Goal: Information Seeking & Learning: Find specific fact

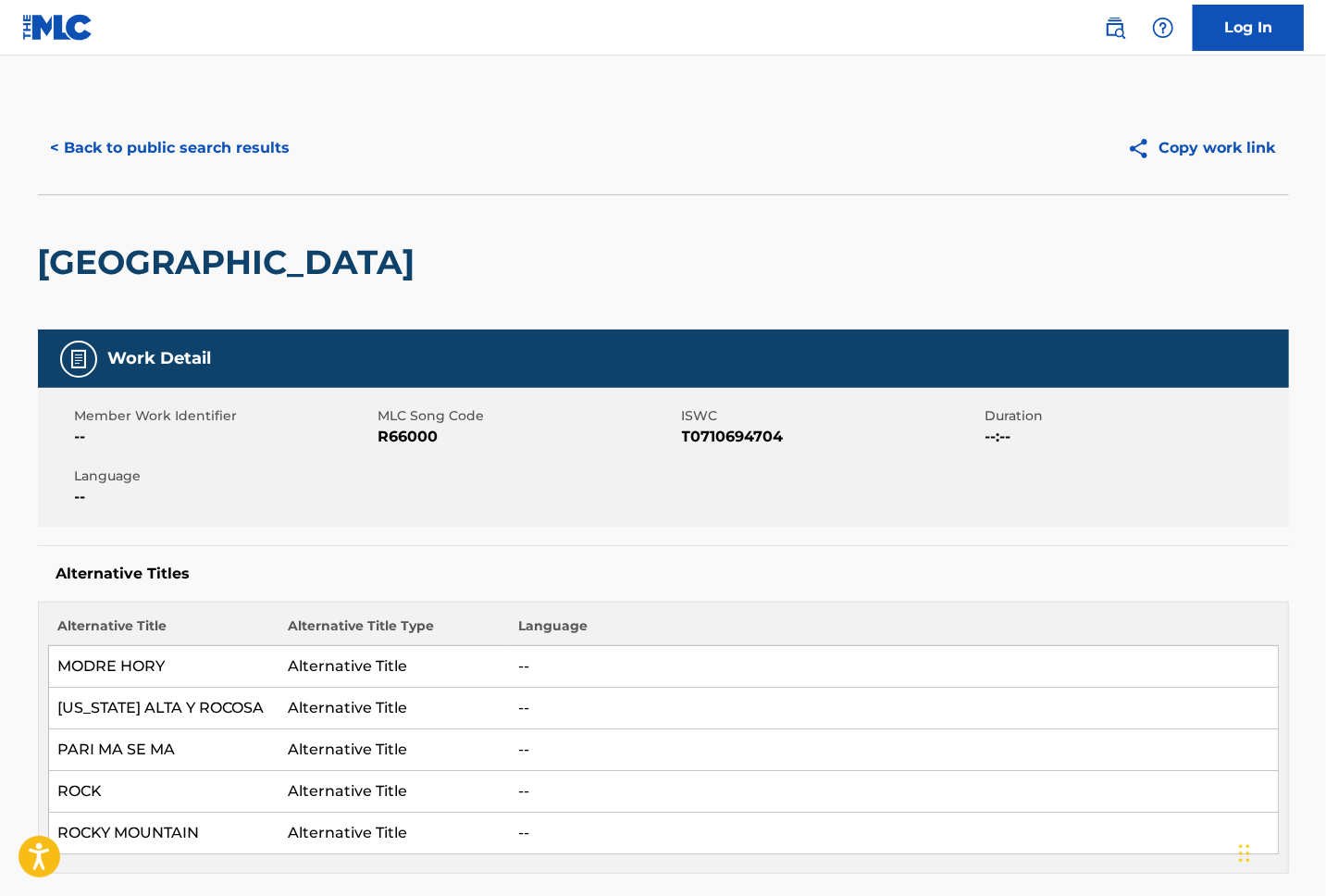
click at [204, 144] on button "< Back to public search results" at bounding box center [171, 148] width 266 height 46
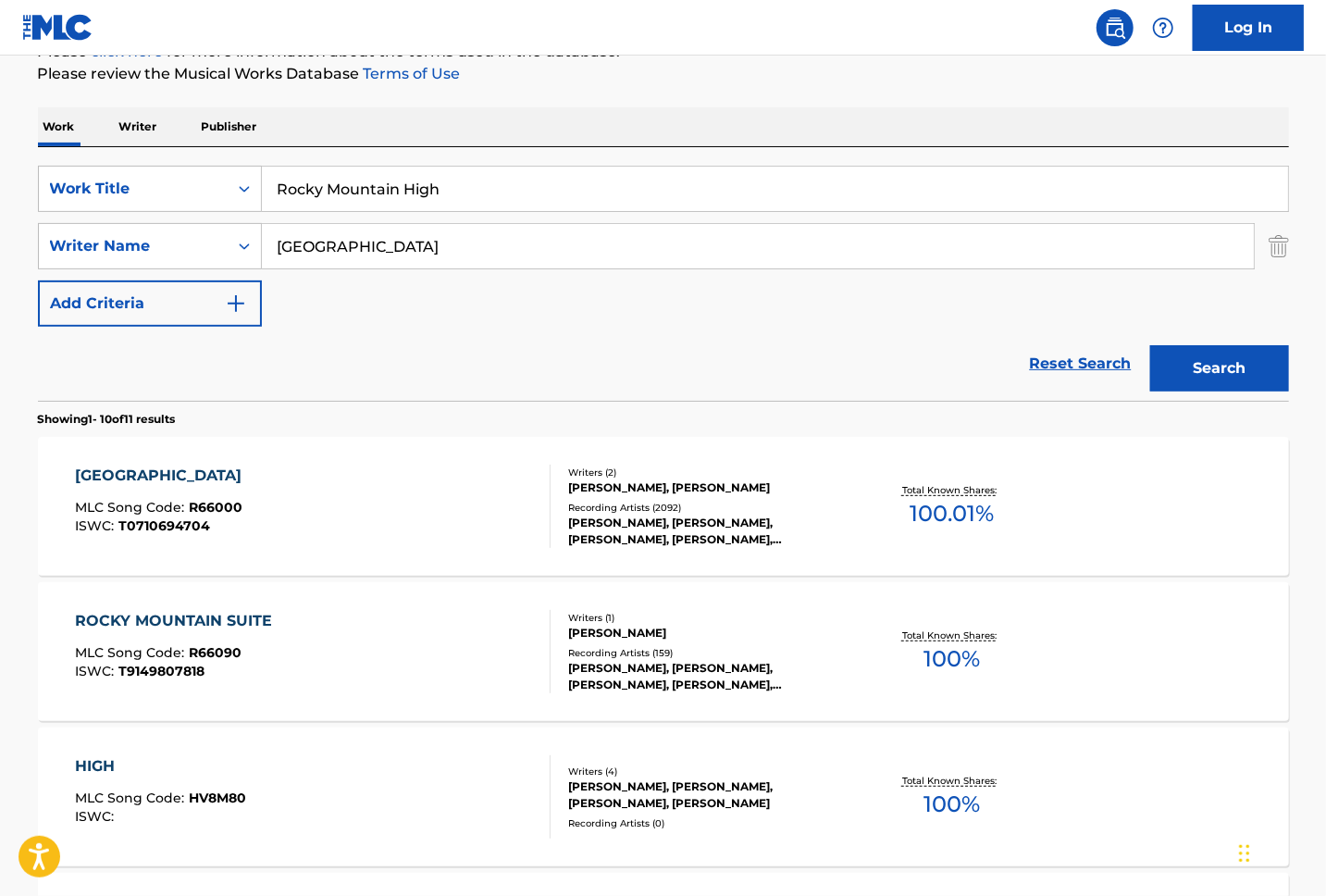
drag, startPoint x: 474, startPoint y: 191, endPoint x: 141, endPoint y: 158, distance: 334.6
click at [141, 158] on div "SearchWithCriteriac2840d63-7ffb-4576-9431-eb9cd5af8f78 Work Title Rocky Mountai…" at bounding box center [664, 273] width 1251 height 253
paste input "Dime Amorcito Porque"
type input "Dime Amorcito Porque"
drag, startPoint x: 282, startPoint y: 238, endPoint x: 187, endPoint y: 229, distance: 95.4
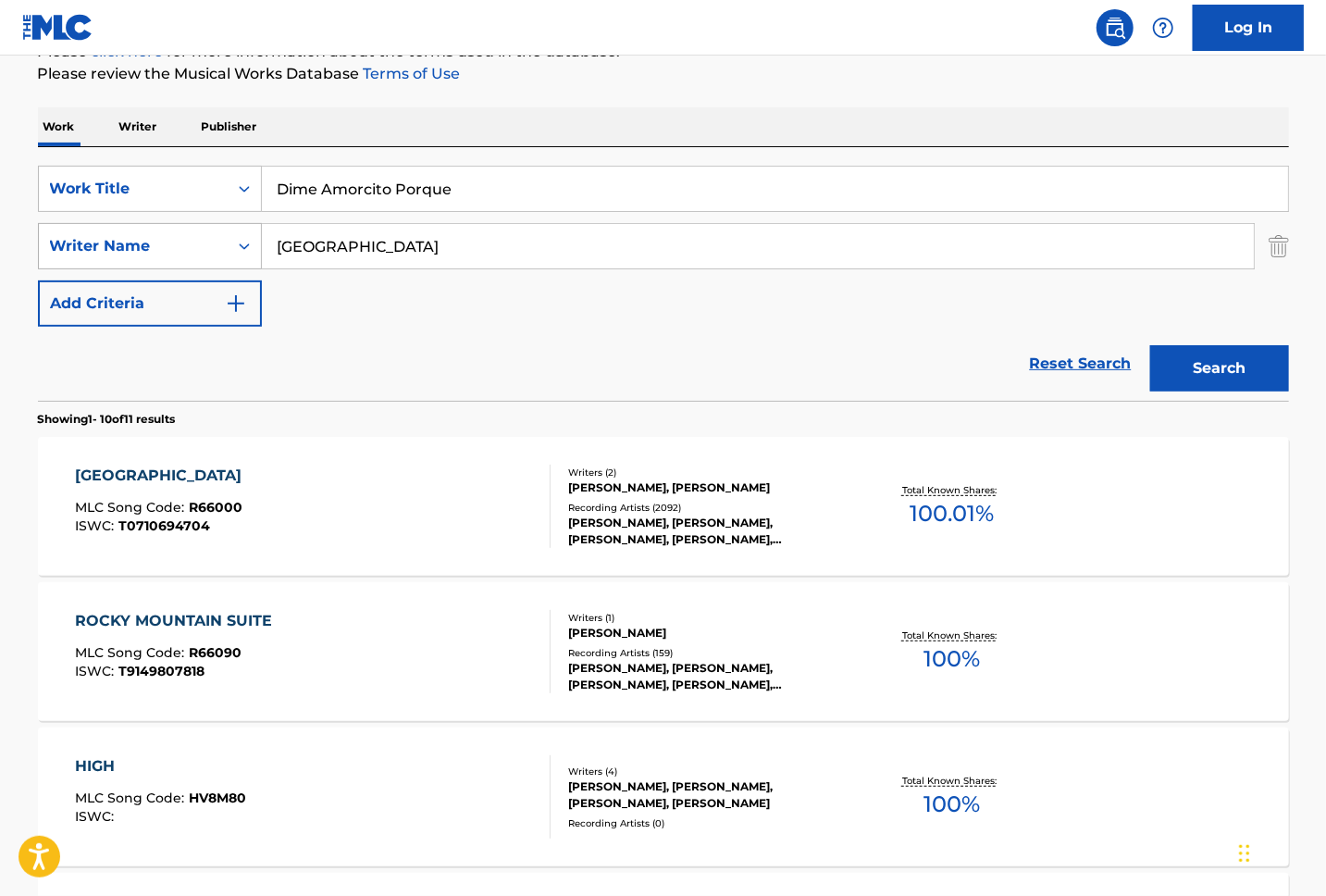
click at [187, 229] on div "SearchWithCriteriaec5d11bb-74f6-494c-bacb-ffc92d73fc5e Writer Name [GEOGRAPHIC_…" at bounding box center [664, 245] width 1251 height 46
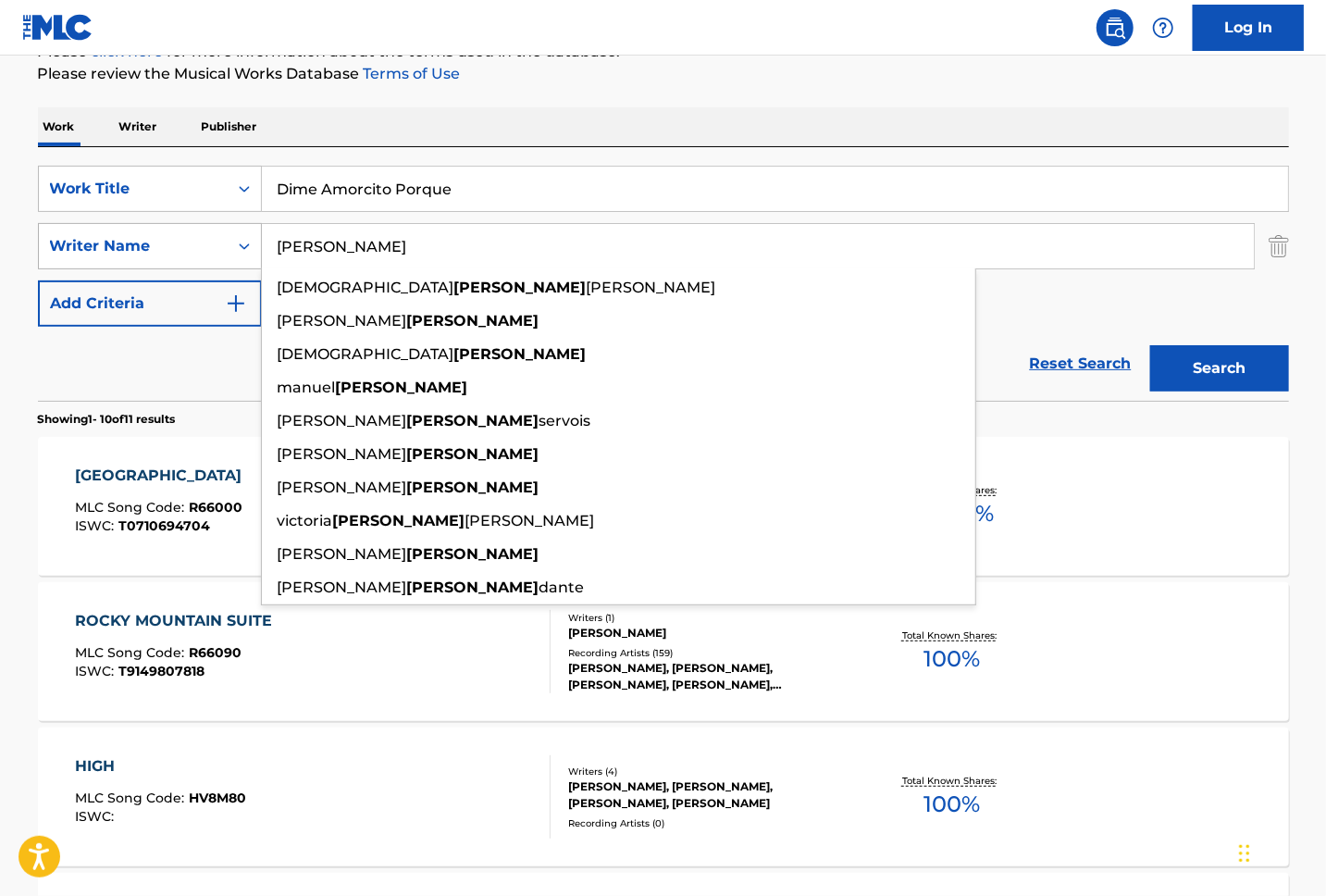
type input "[PERSON_NAME]"
click at [1150, 345] on button "Search" at bounding box center [1219, 368] width 139 height 46
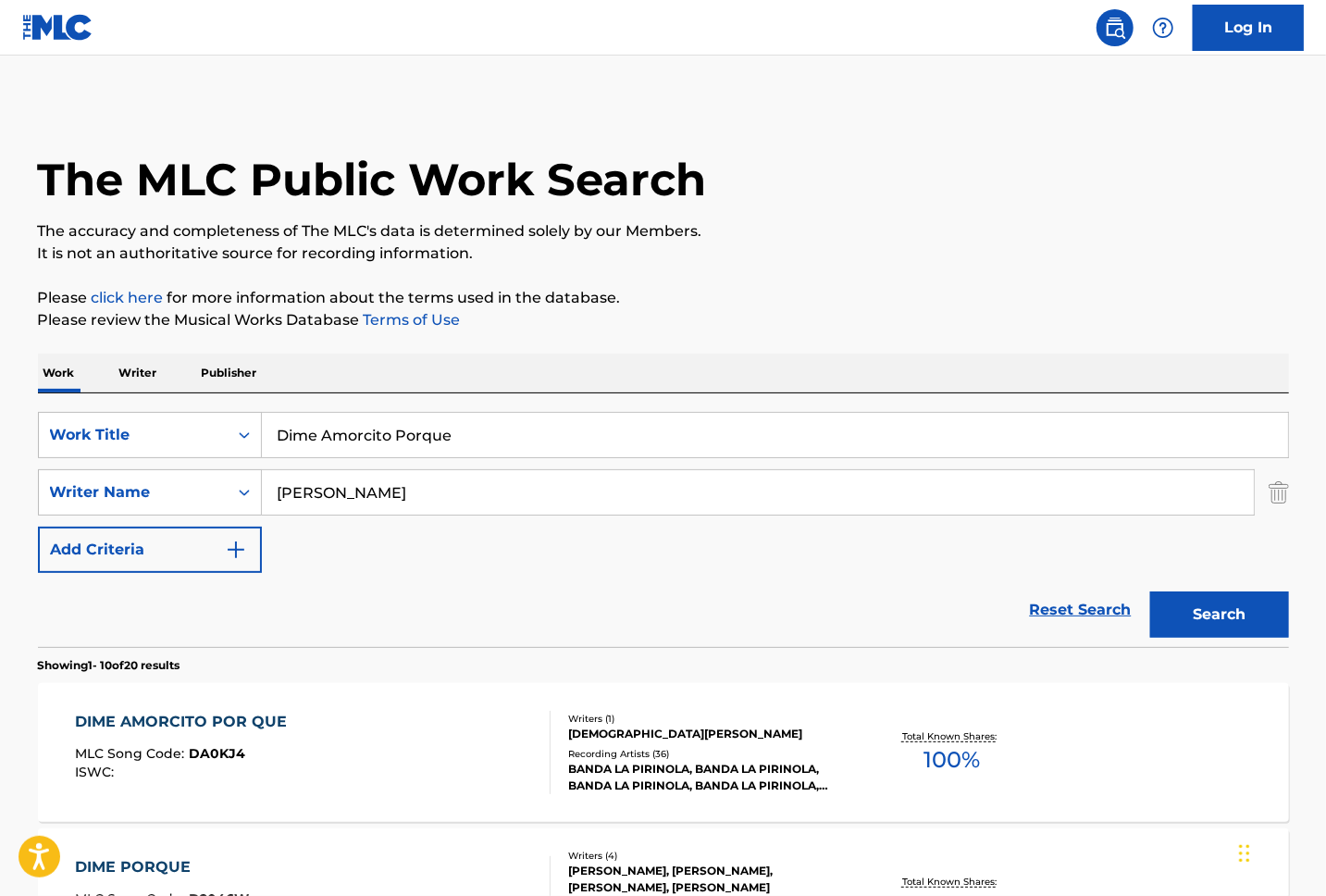
scroll to position [371, 0]
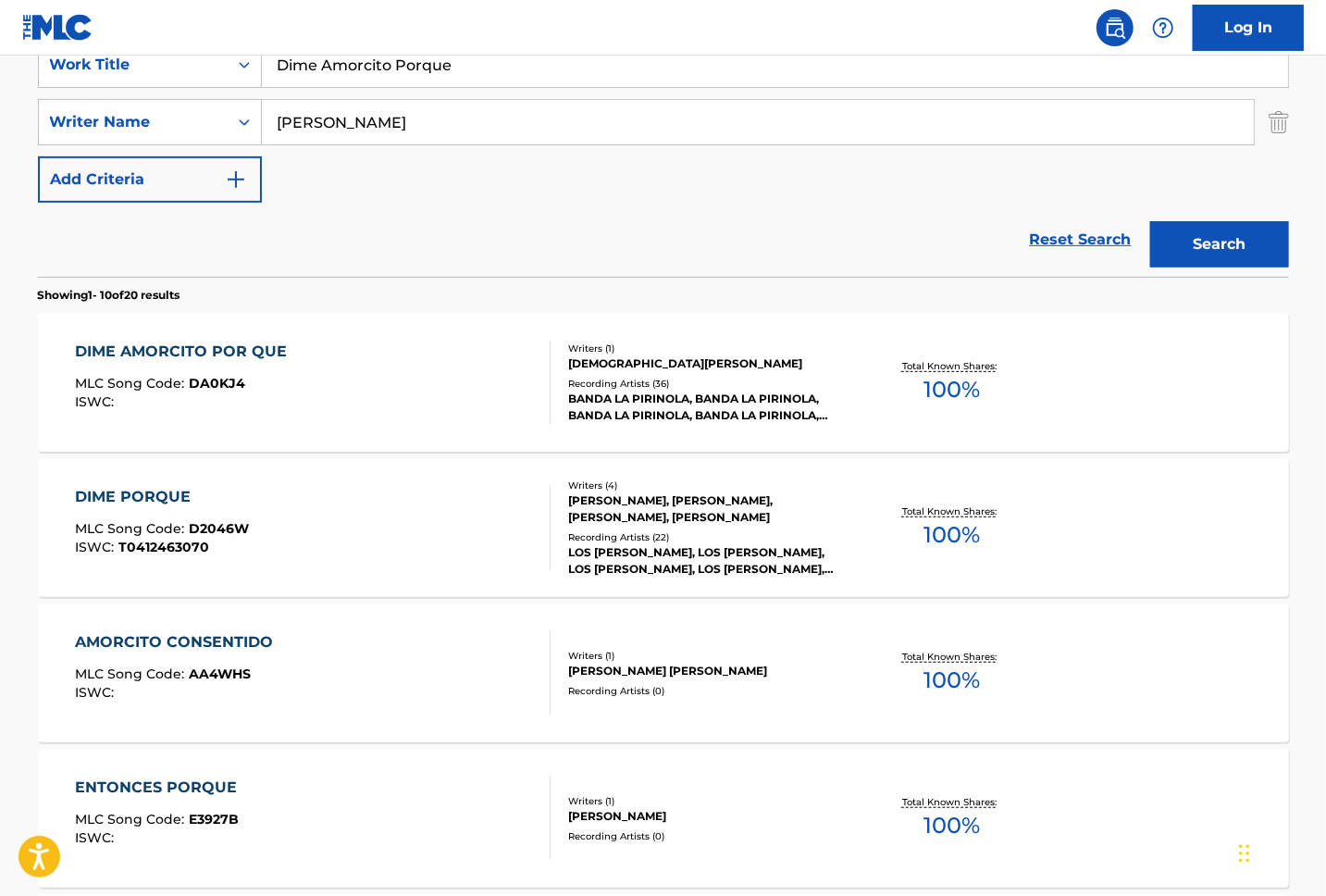
click at [305, 398] on div "DIME AMORCITO POR QUE MLC Song Code : DA0KJ4 ISWC :" at bounding box center [312, 382] width 476 height 83
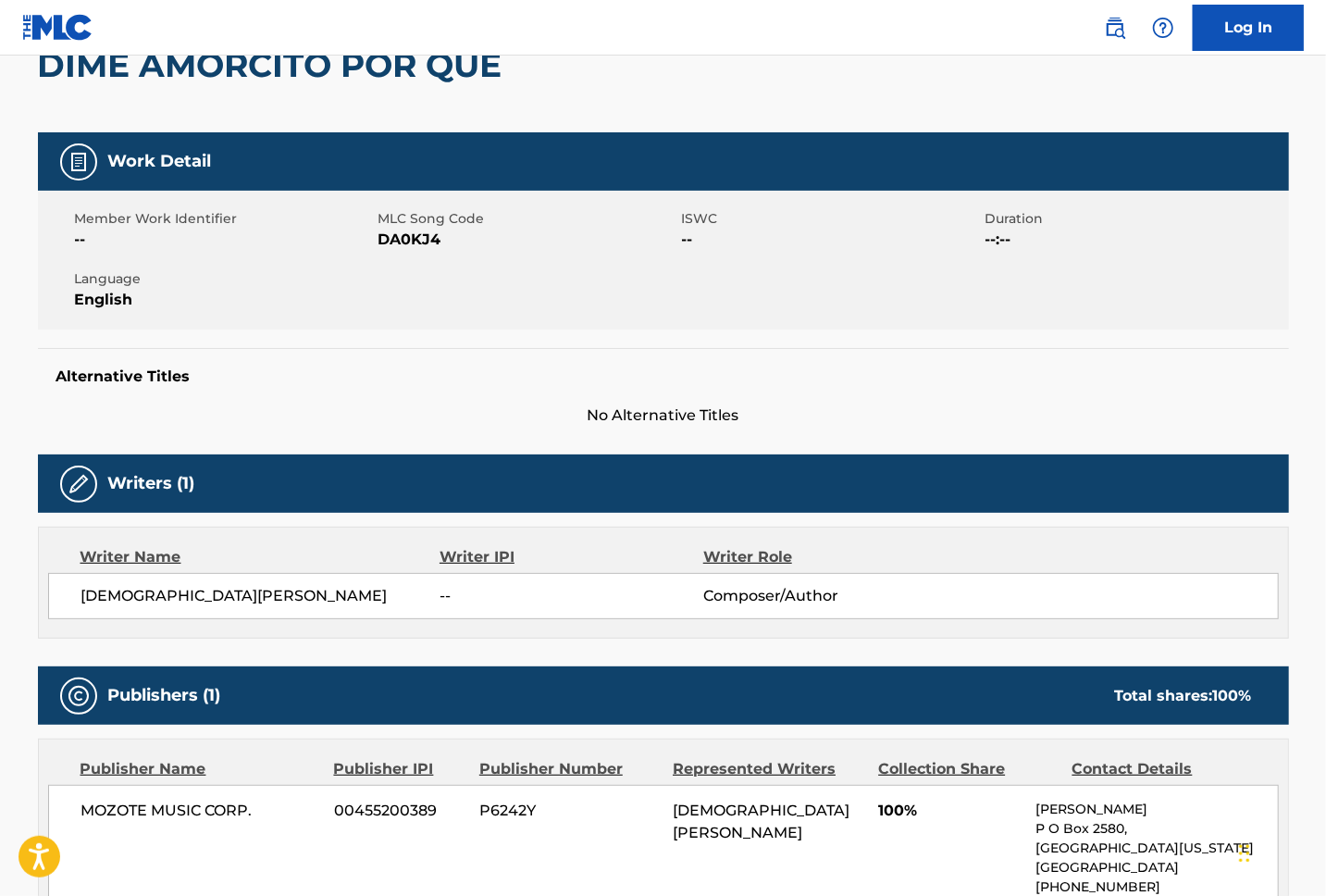
scroll to position [75, 0]
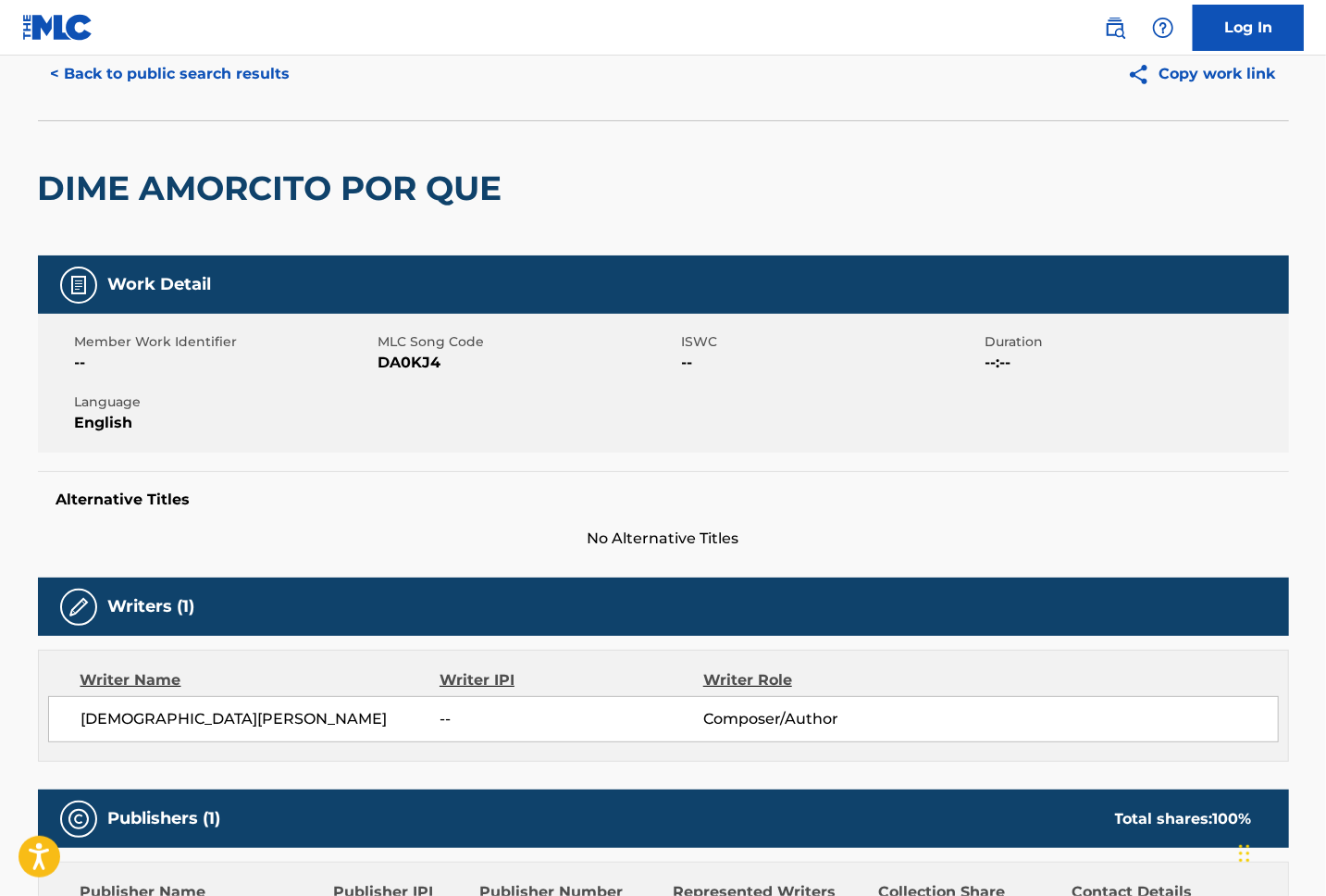
click at [98, 65] on button "< Back to public search results" at bounding box center [171, 74] width 266 height 46
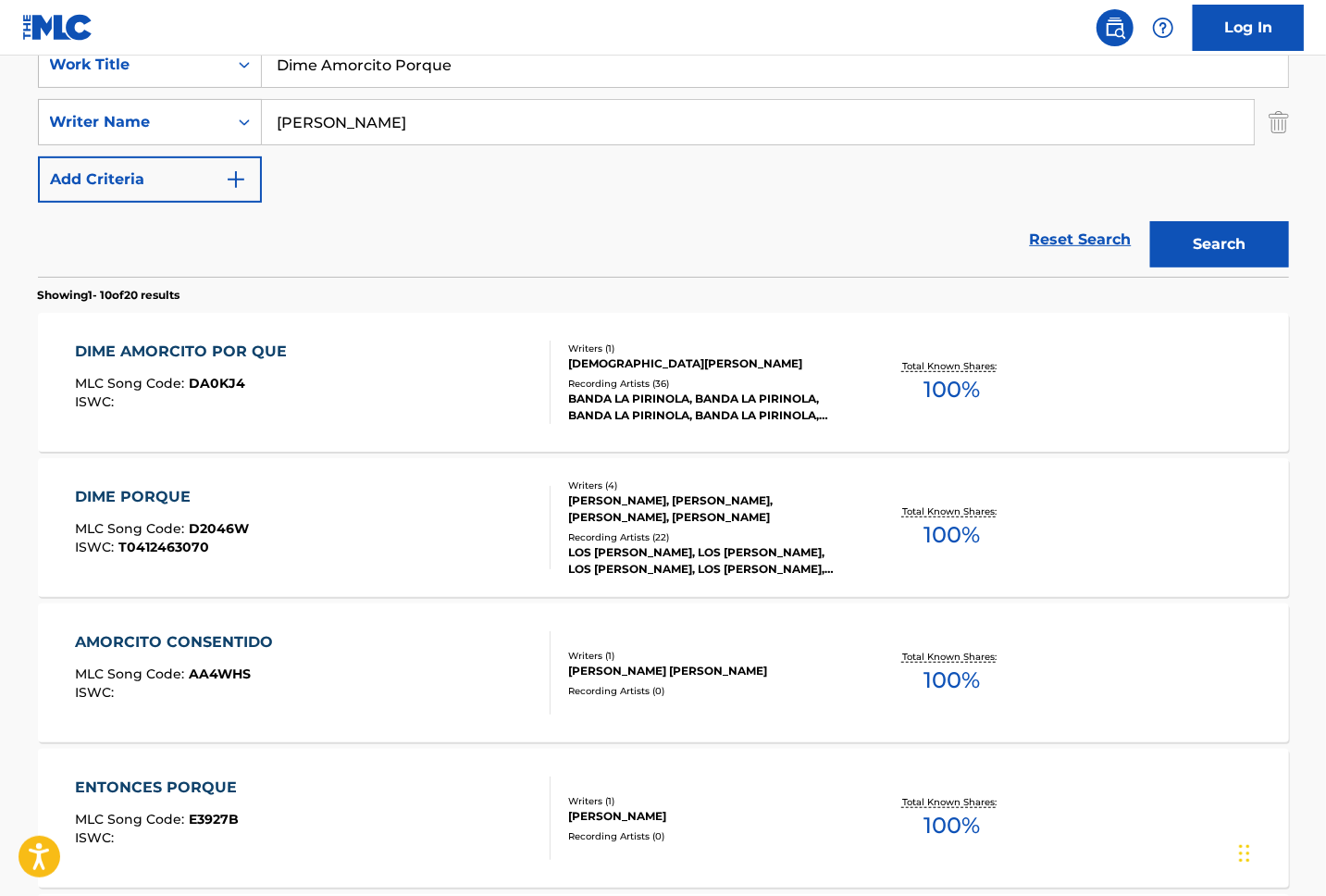
scroll to position [123, 0]
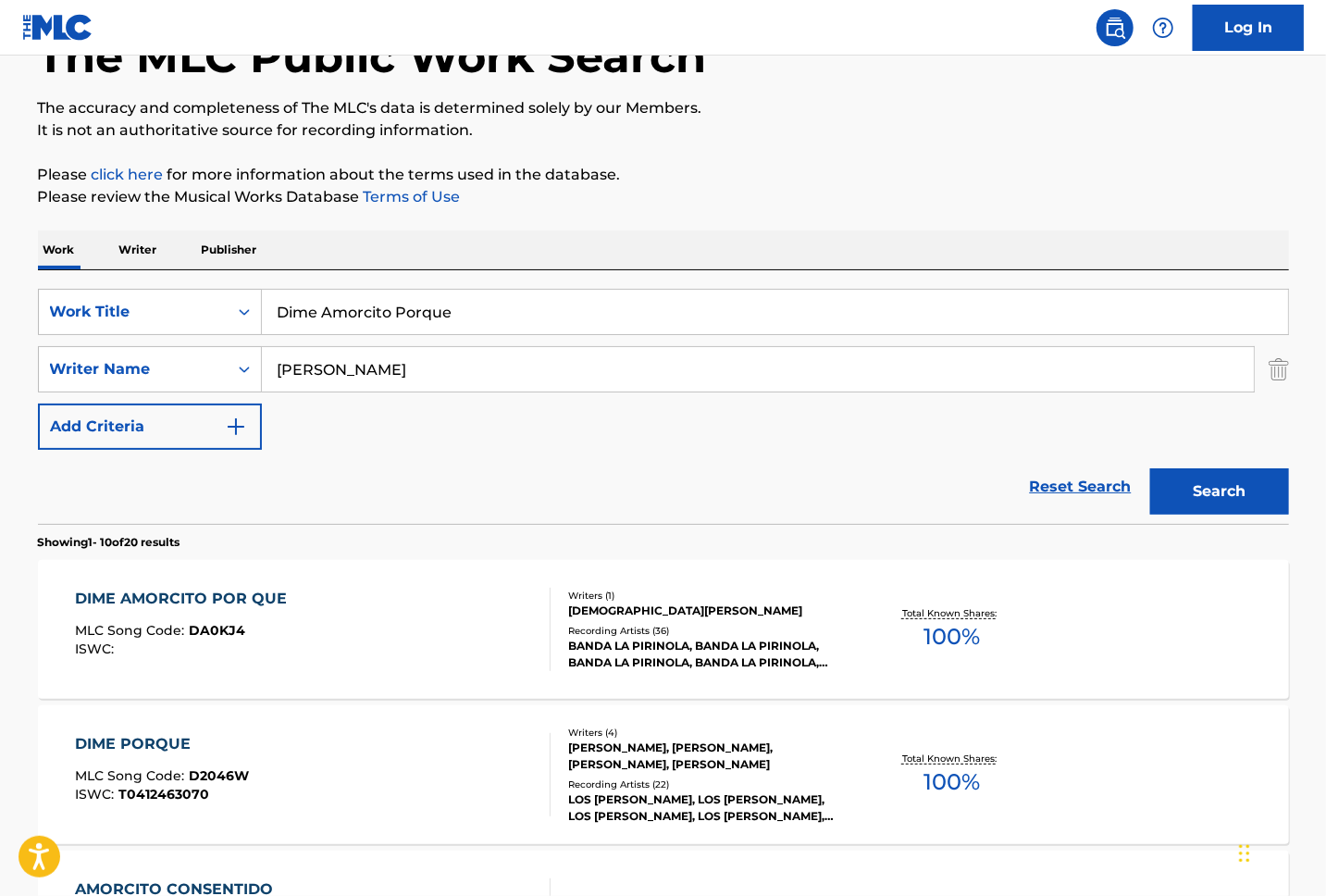
click at [1278, 377] on img "Search Form" at bounding box center [1278, 369] width 20 height 46
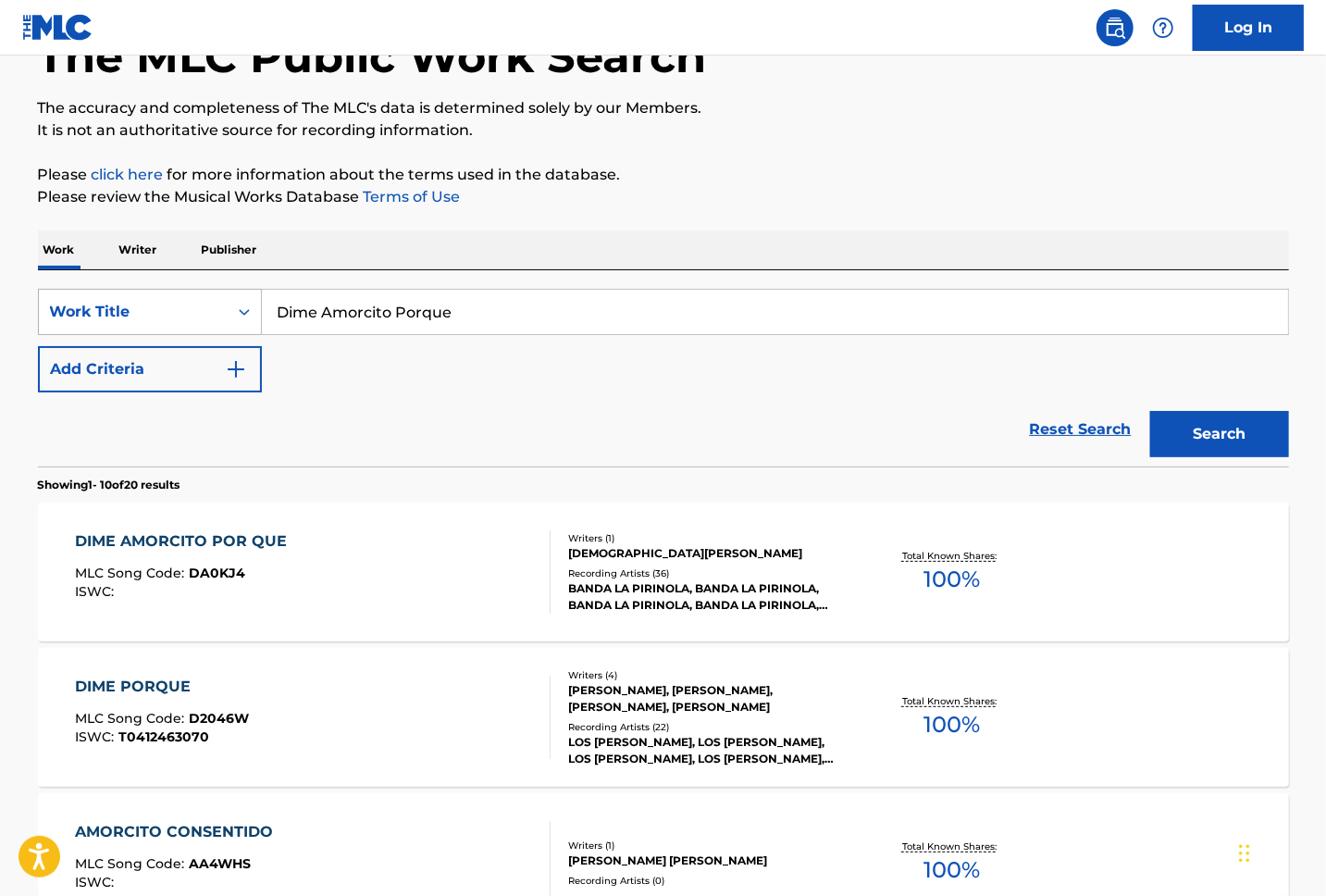
click at [200, 326] on div "Work Title" at bounding box center [134, 311] width 189 height 35
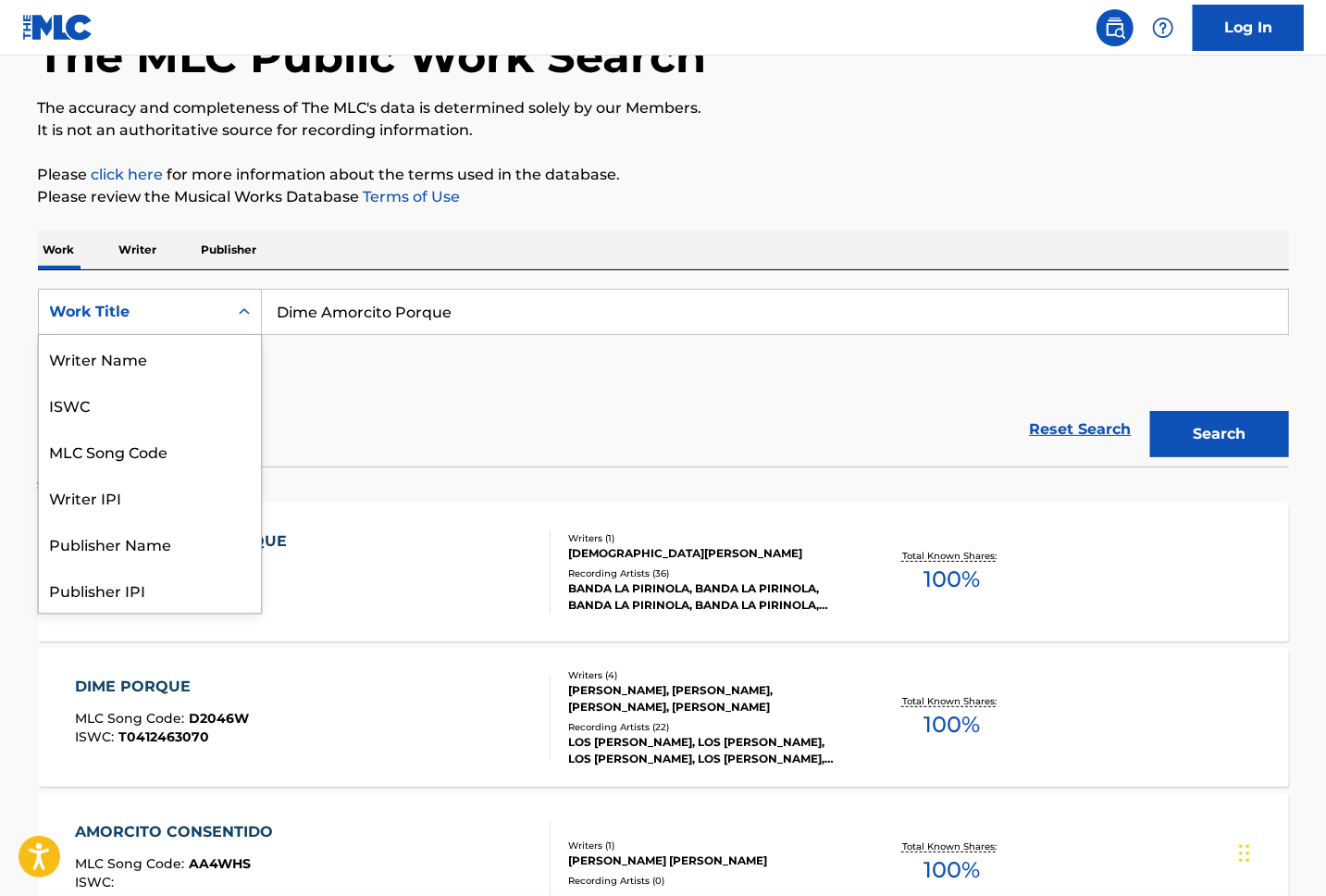
scroll to position [93, 0]
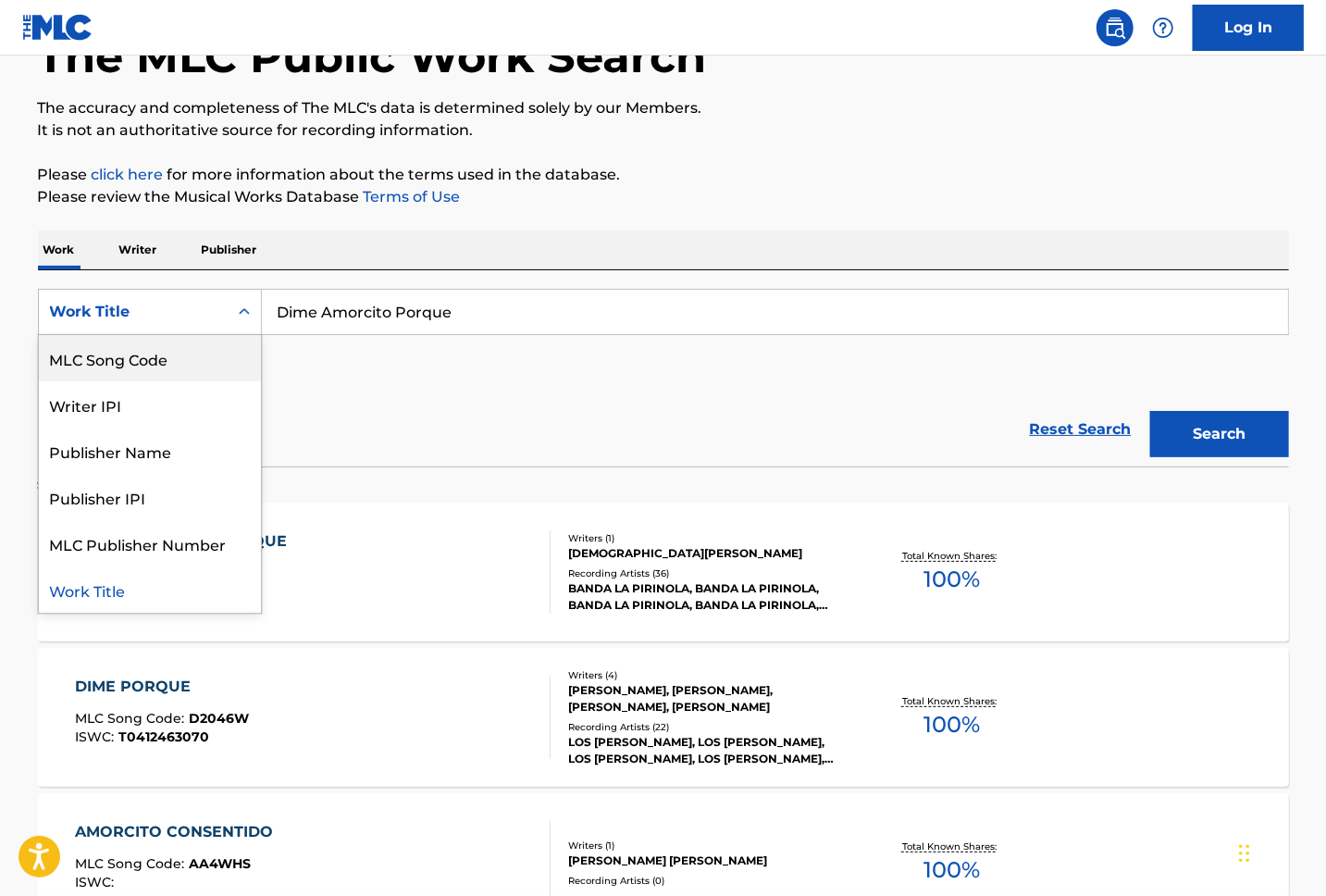
click at [141, 371] on div "MLC Song Code" at bounding box center [150, 358] width 223 height 46
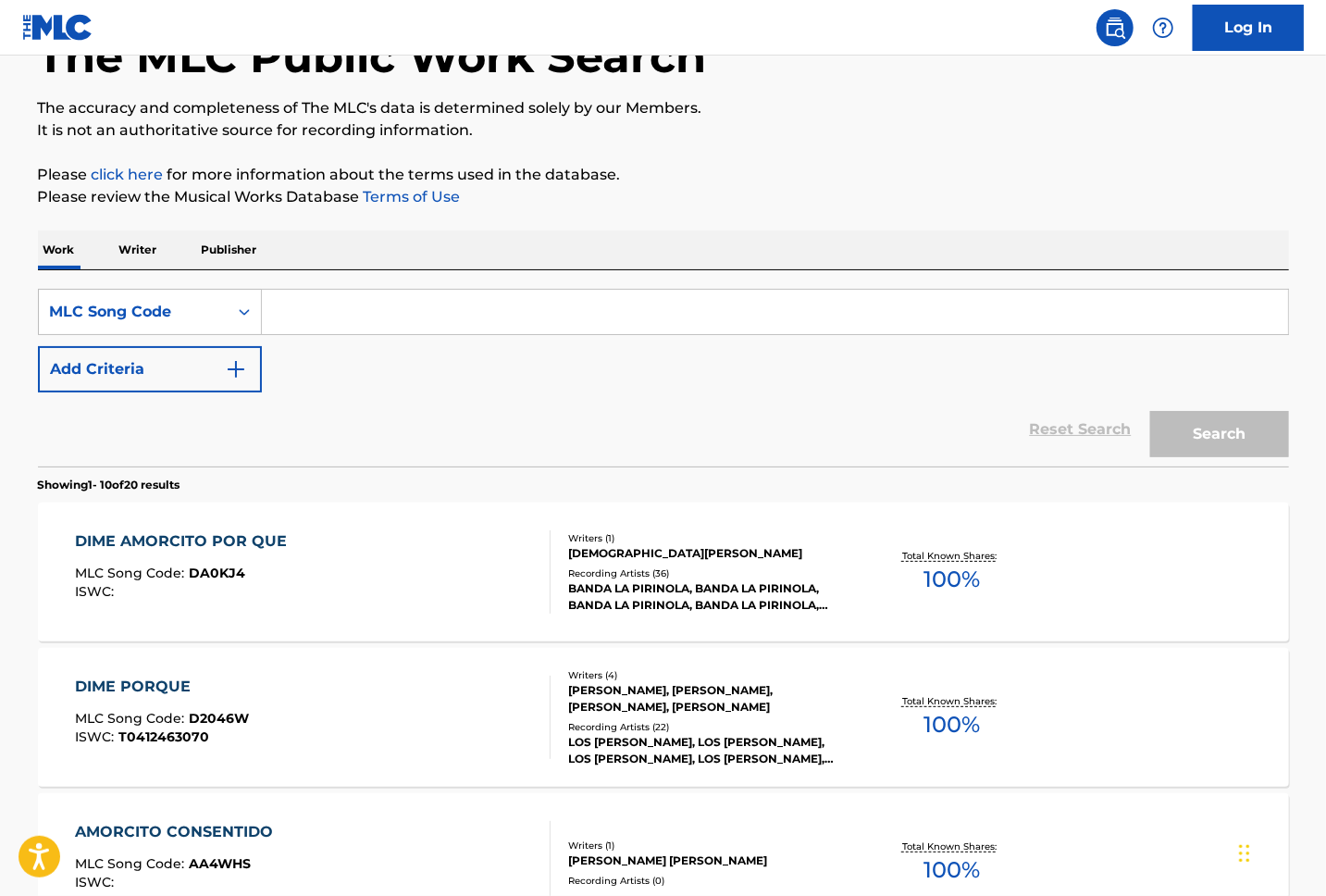
click at [411, 312] on input "Search Form" at bounding box center [775, 311] width 1026 height 45
paste input "DA1BJI"
type input "DA1BJI"
click at [1260, 438] on button "Search" at bounding box center [1219, 434] width 139 height 46
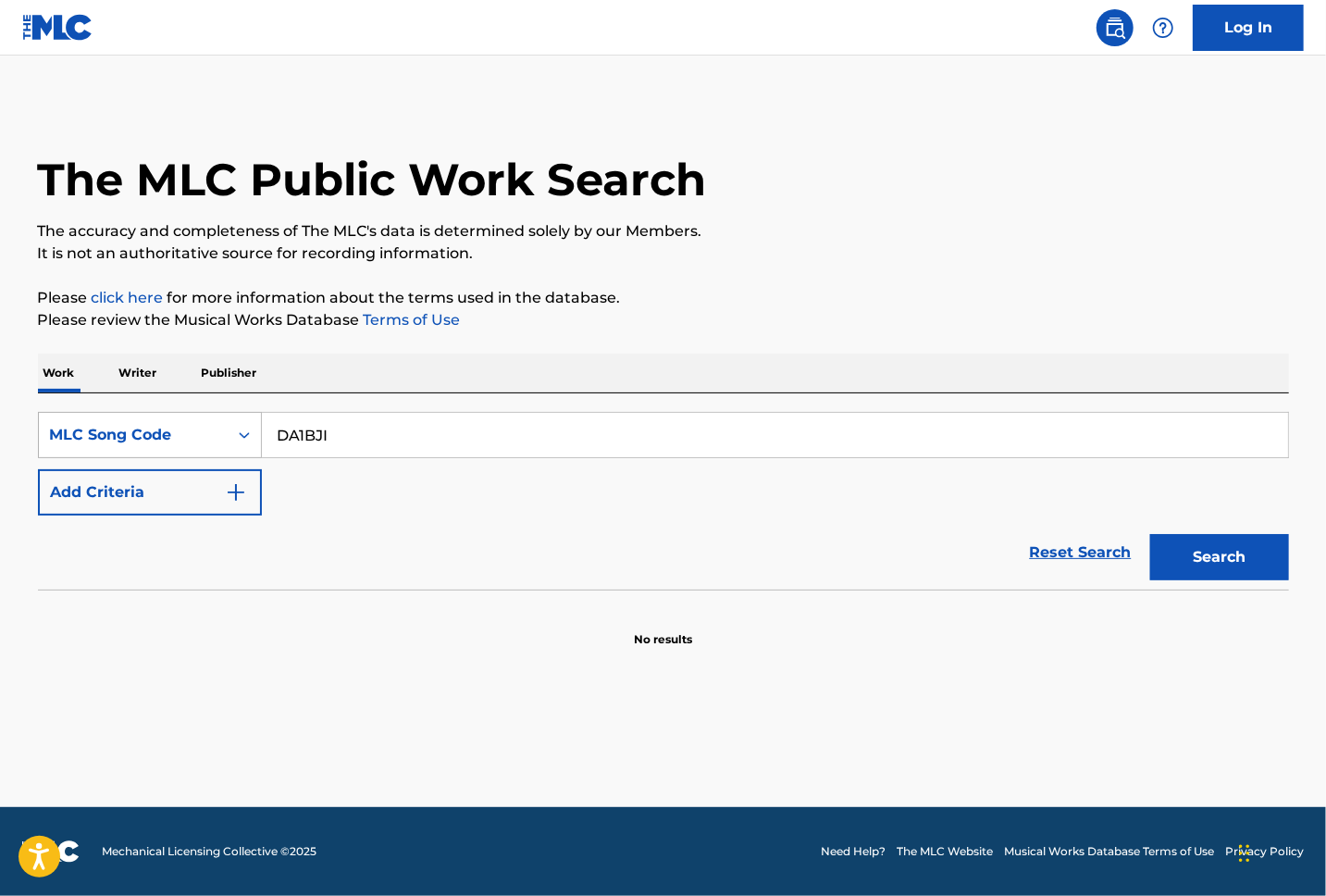
click at [231, 437] on div "Search Form" at bounding box center [244, 435] width 33 height 33
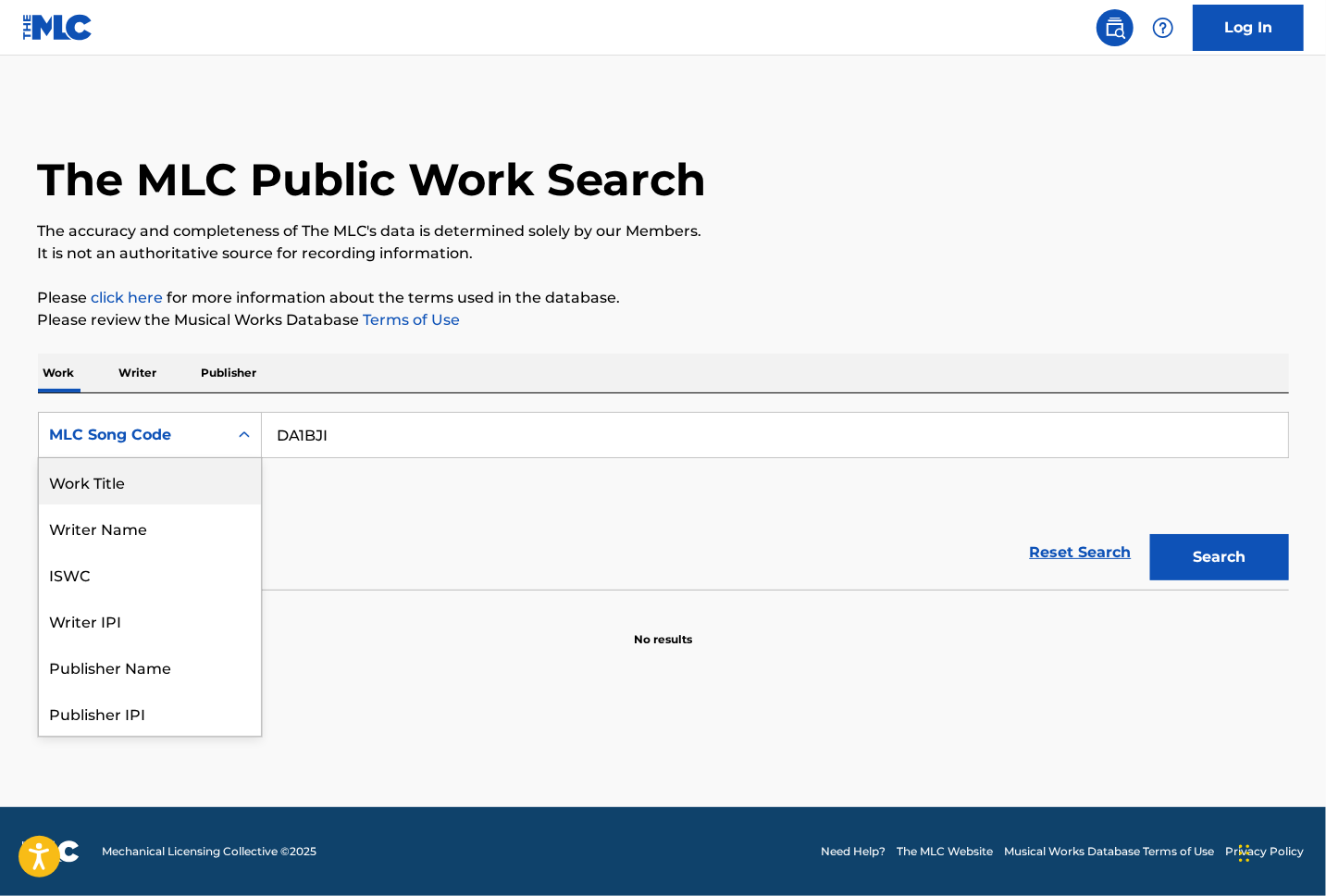
click at [131, 489] on div "Work Title" at bounding box center [150, 481] width 223 height 46
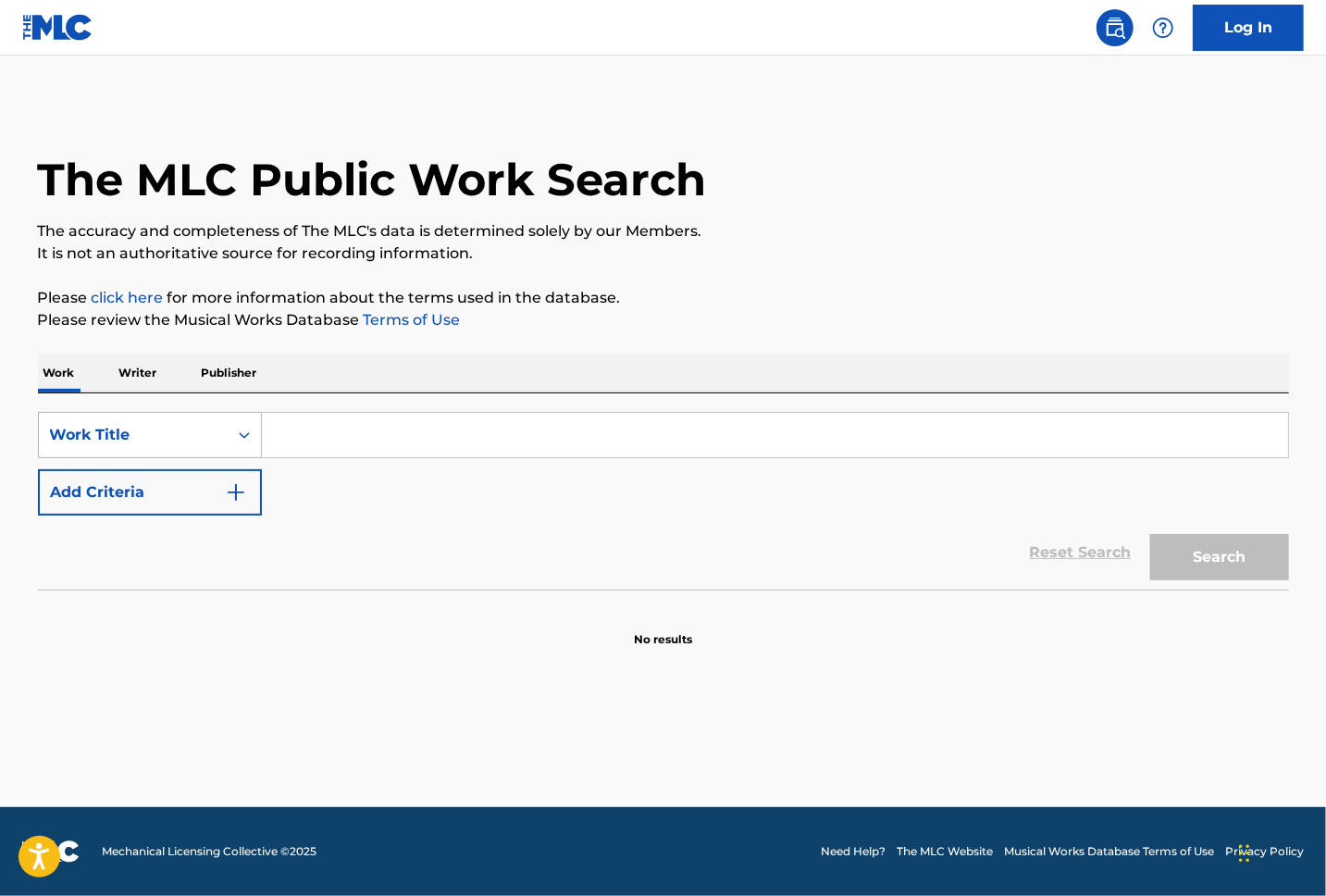
click at [217, 431] on div "Work Title" at bounding box center [134, 435] width 189 height 35
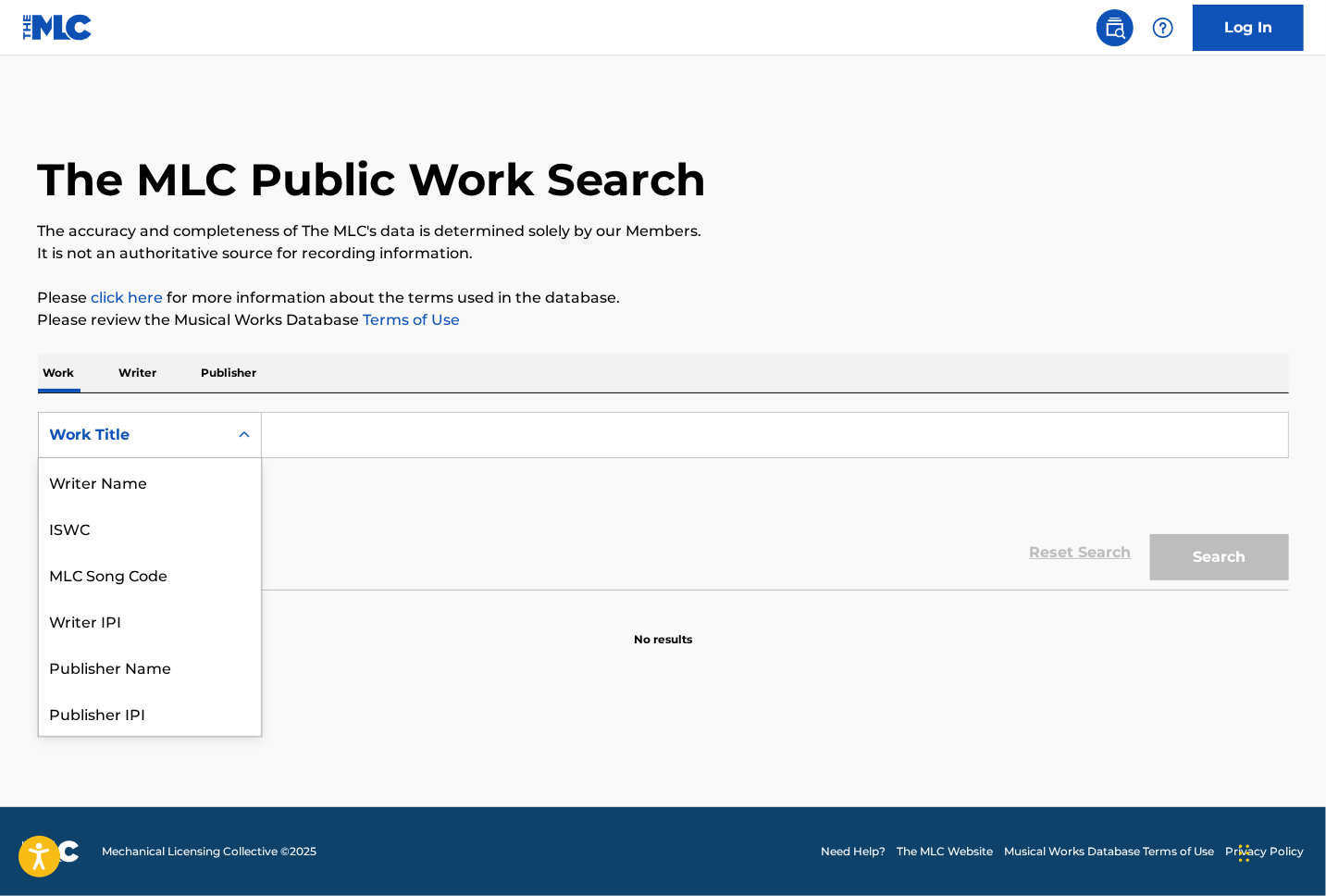
scroll to position [93, 0]
click at [339, 434] on input "Search Form" at bounding box center [775, 435] width 1026 height 45
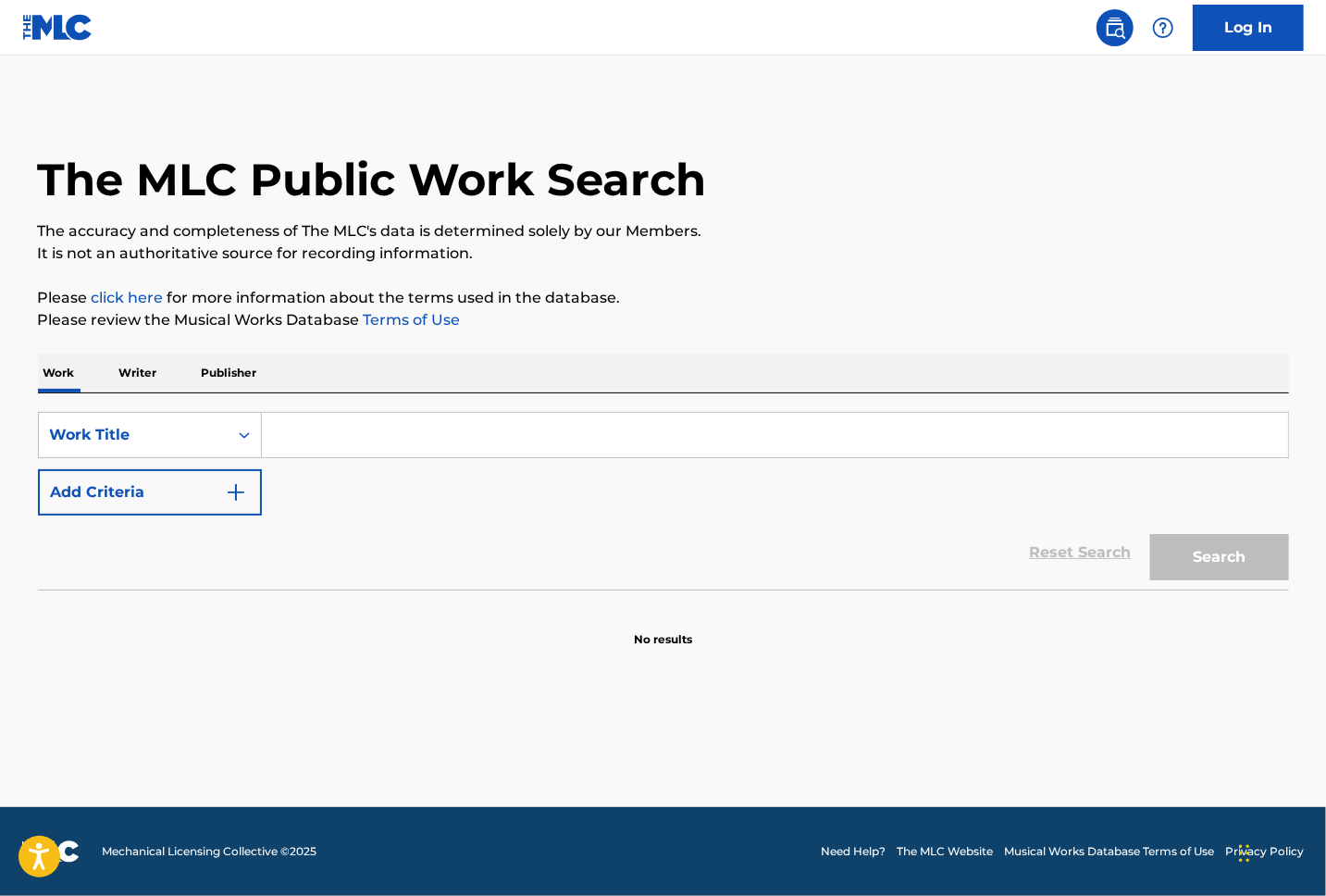
paste input "Harto"
type input "Harto"
click at [249, 496] on button "Add Criteria" at bounding box center [150, 492] width 224 height 46
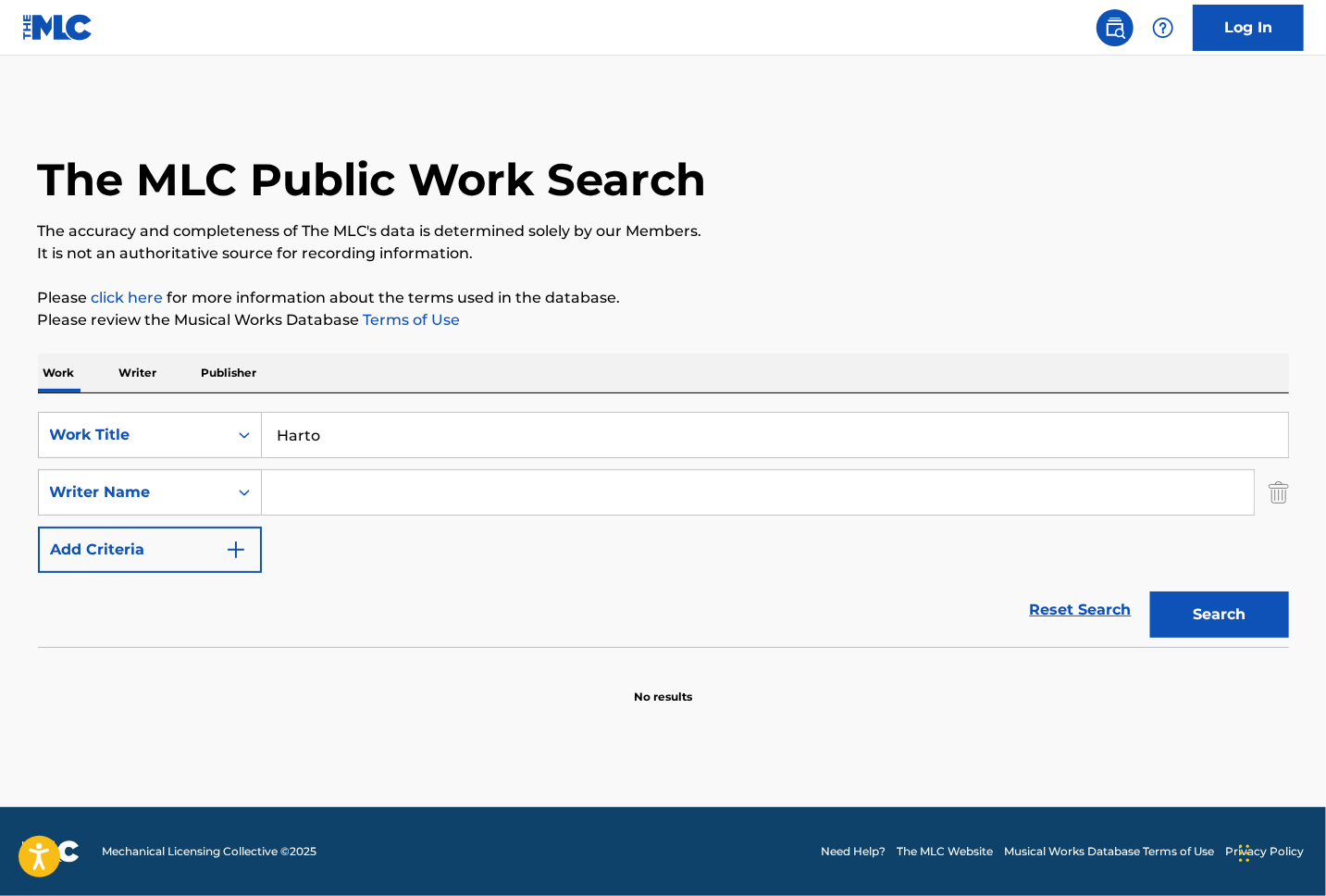
click at [302, 480] on input "Search Form" at bounding box center [758, 492] width 993 height 45
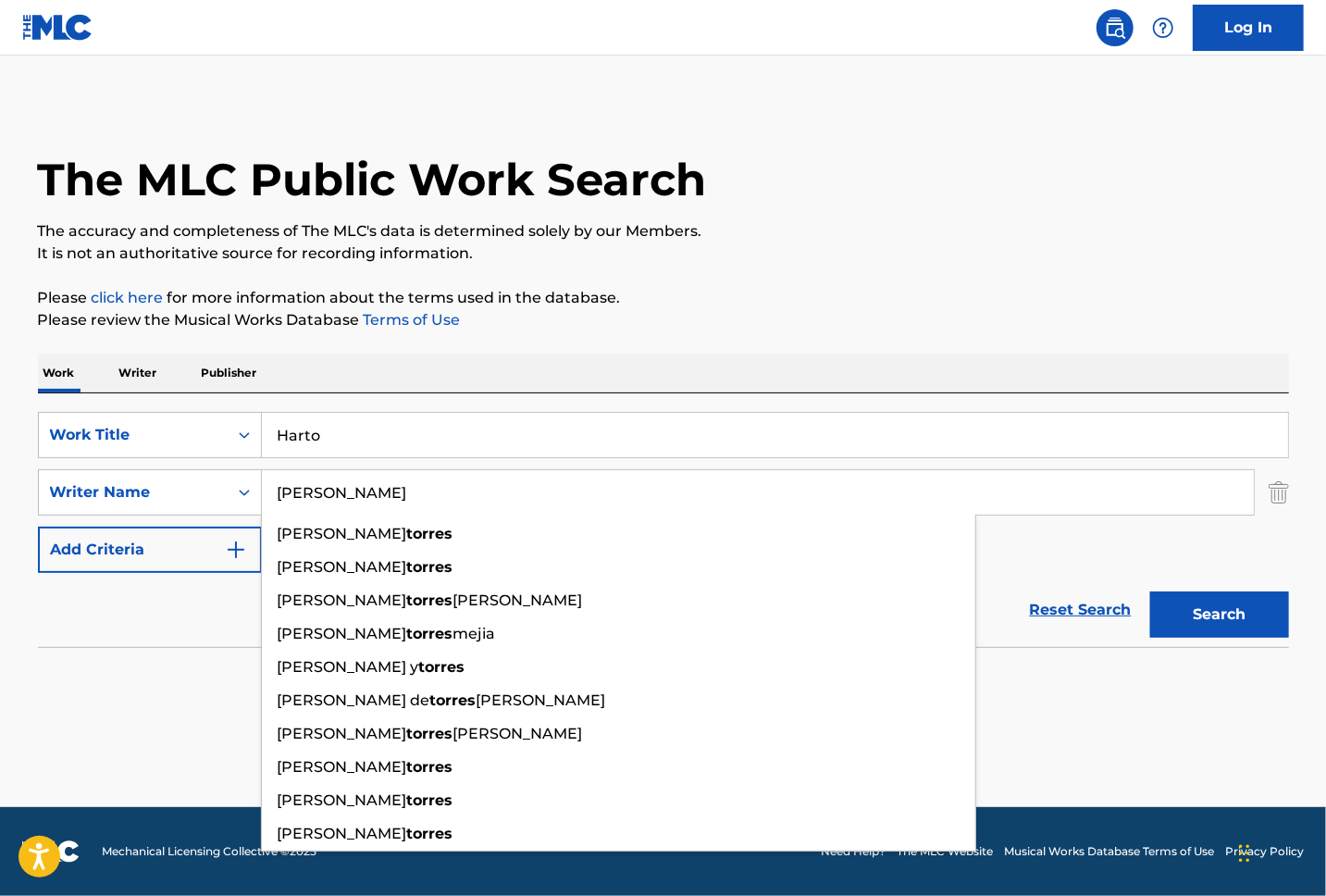
type input "[PERSON_NAME]"
click at [1150, 591] on button "Search" at bounding box center [1219, 614] width 139 height 46
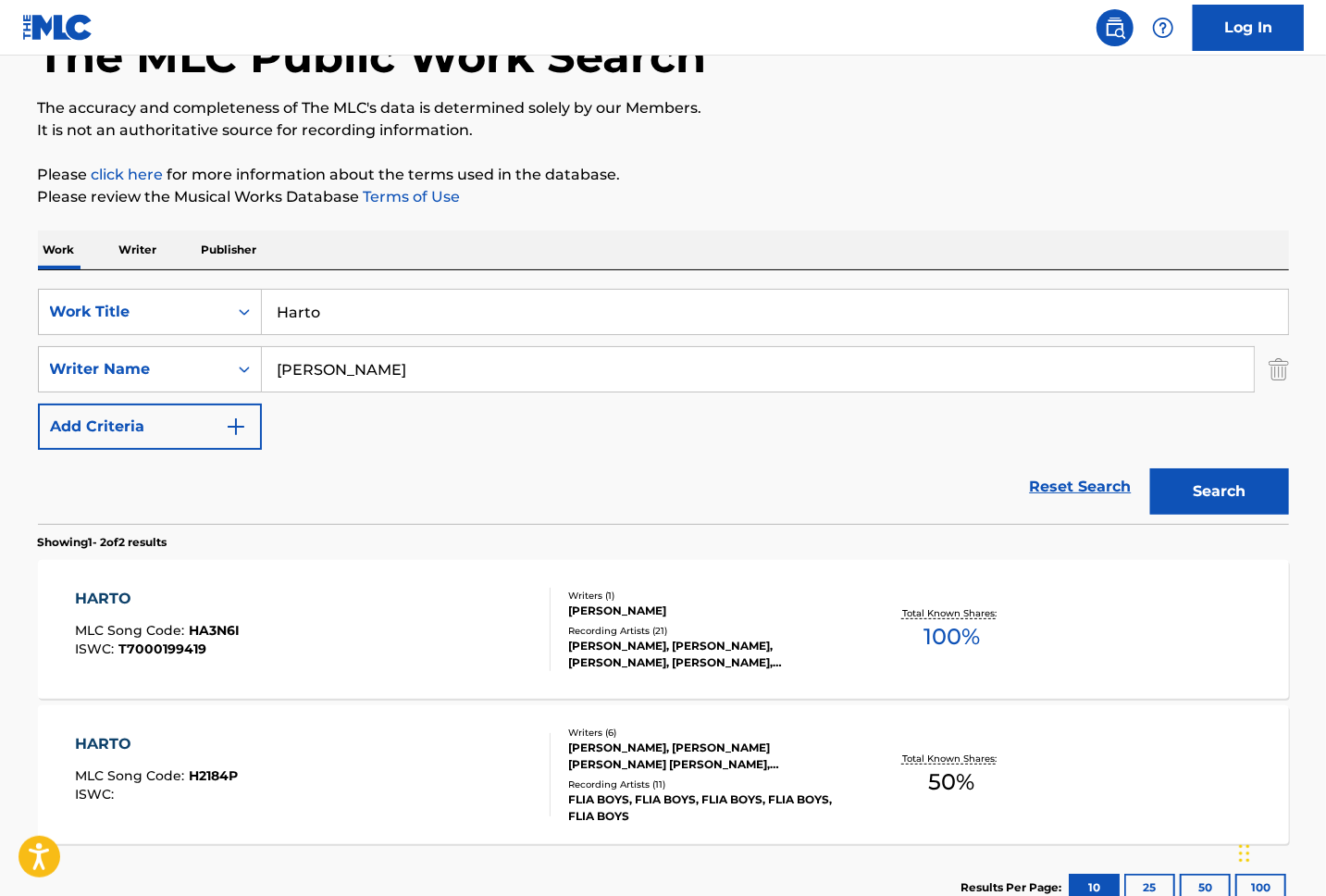
scroll to position [246, 0]
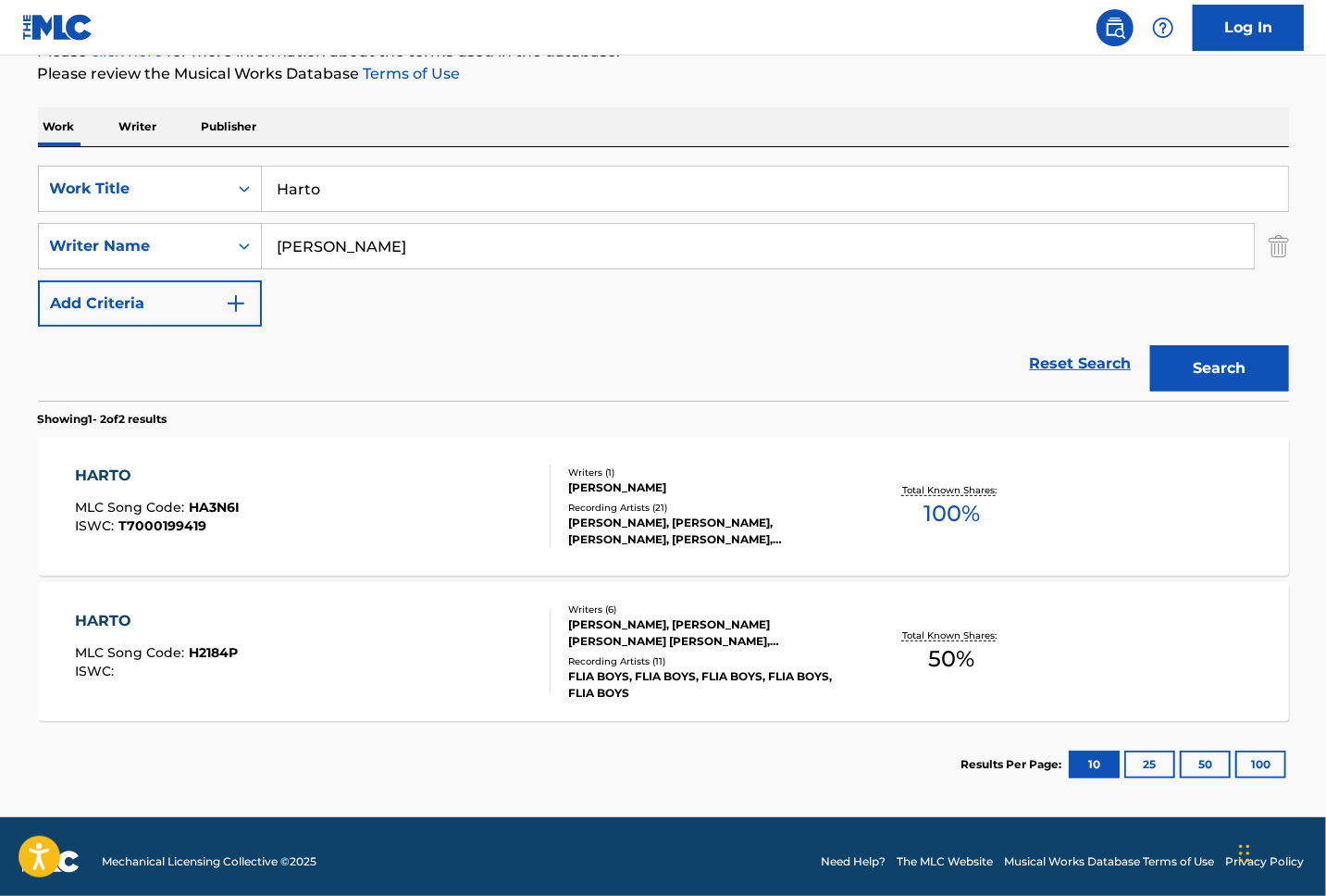
click at [397, 519] on div "HARTO MLC Song Code : HA3N6I ISWC : T7000199419" at bounding box center [312, 505] width 476 height 83
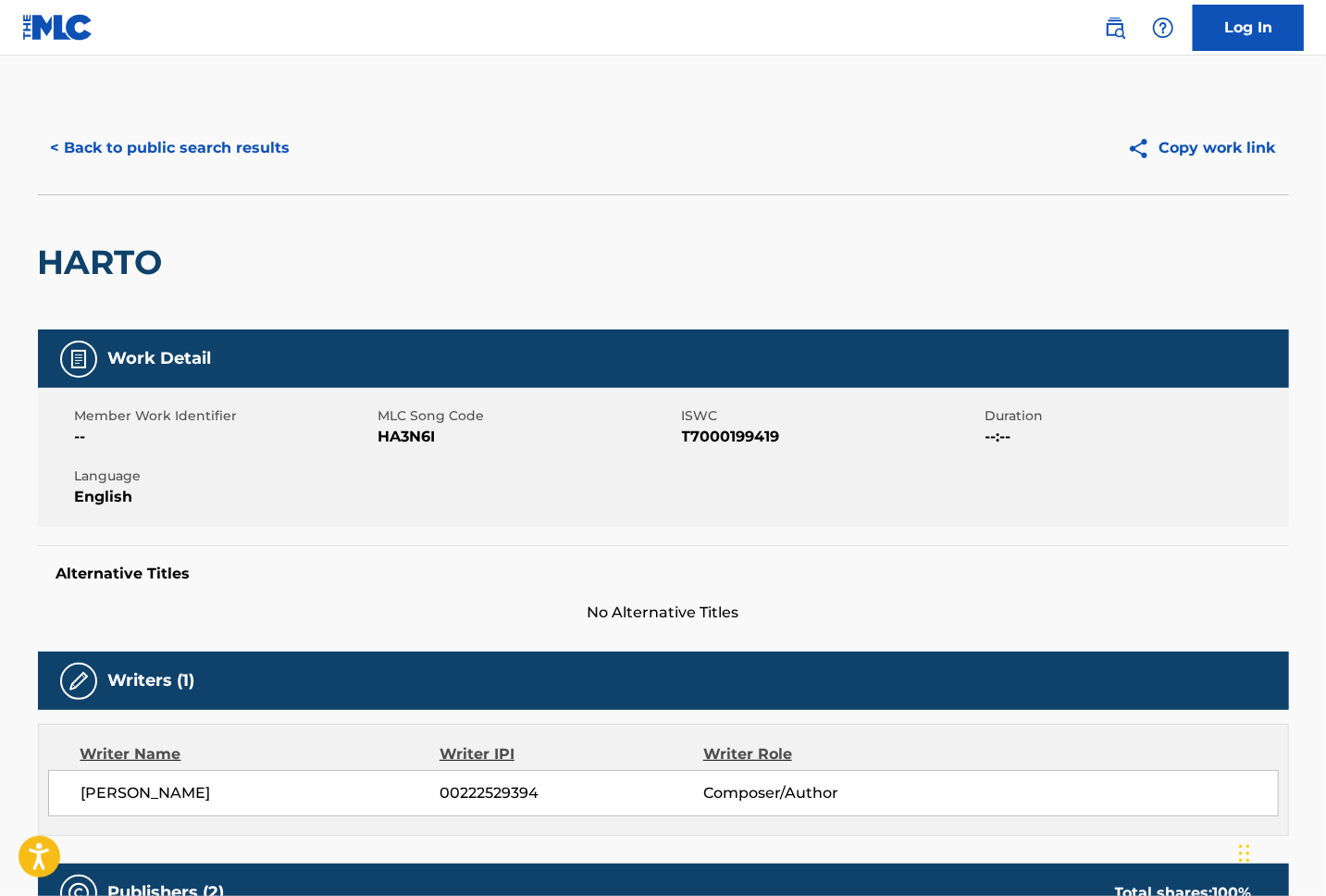
click at [191, 131] on button "< Back to public search results" at bounding box center [171, 148] width 266 height 46
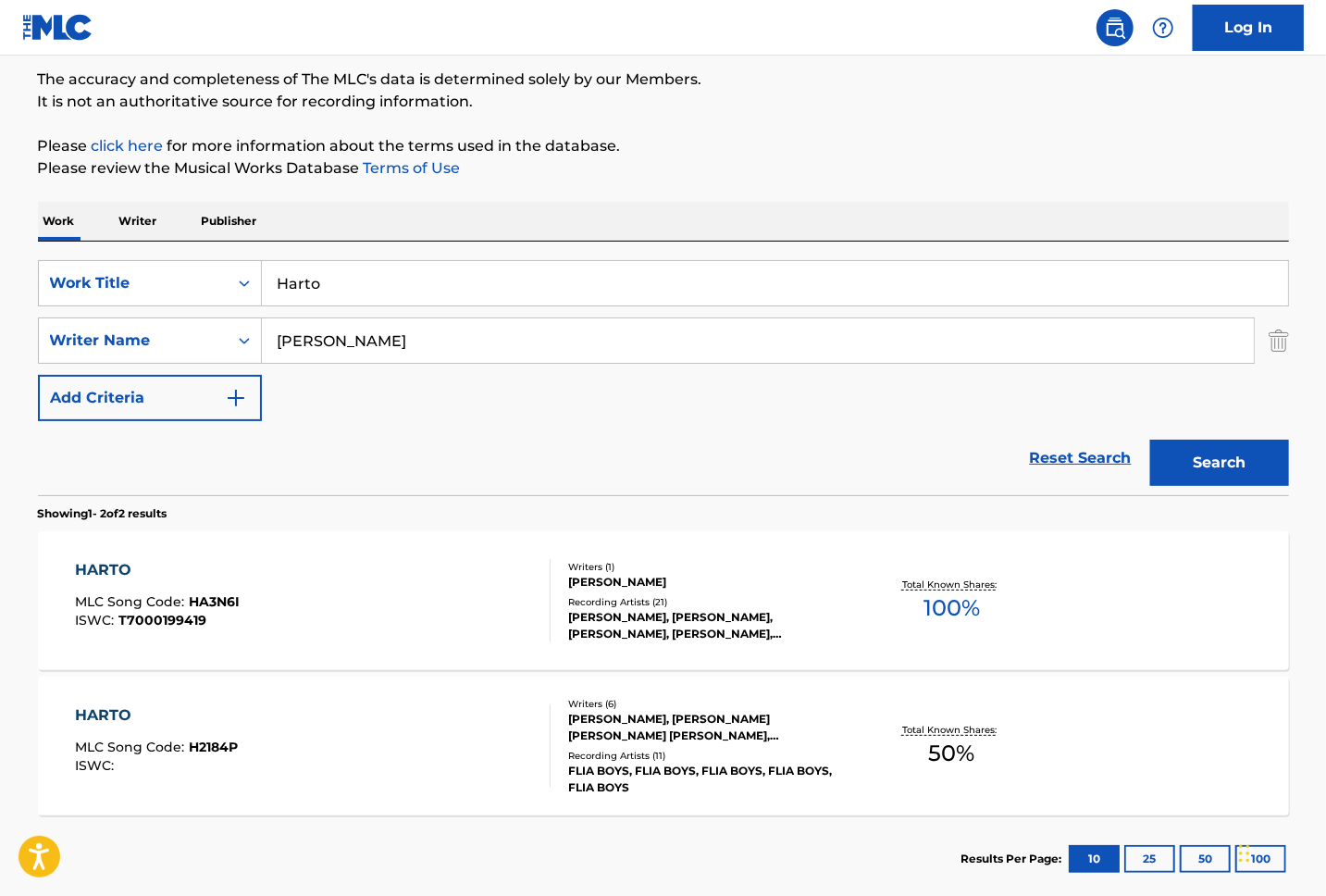
drag, startPoint x: 359, startPoint y: 285, endPoint x: 182, endPoint y: 253, distance: 179.9
click at [182, 253] on div "SearchWithCriteria2ae0b675-e3df-4025-ae2b-57523ac81da5 Work Title Harto SearchW…" at bounding box center [664, 368] width 1251 height 253
paste input "Piensa En Mi"
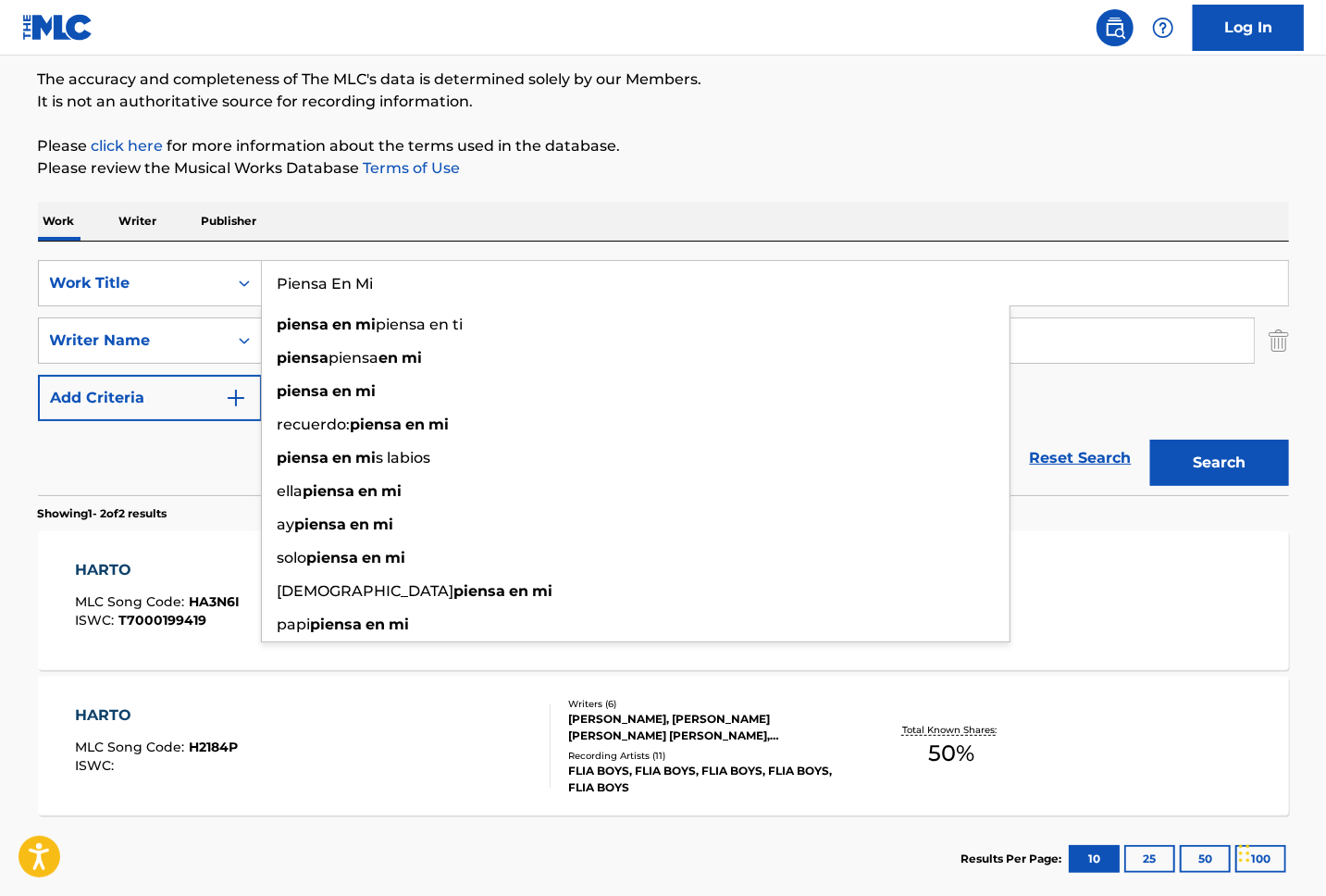
type input "Piensa En Mi"
click at [1212, 456] on button "Search" at bounding box center [1219, 462] width 139 height 46
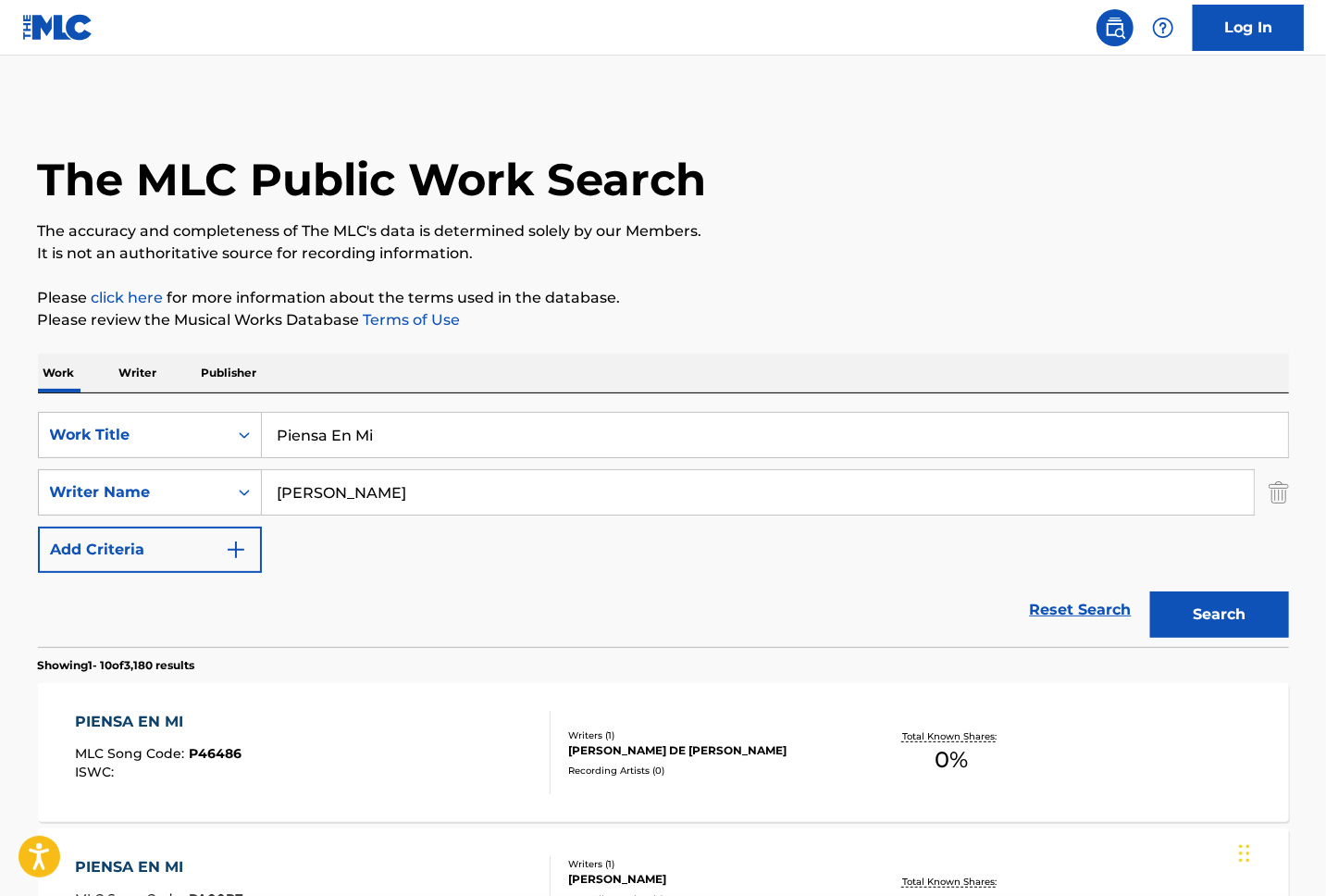
scroll to position [371, 0]
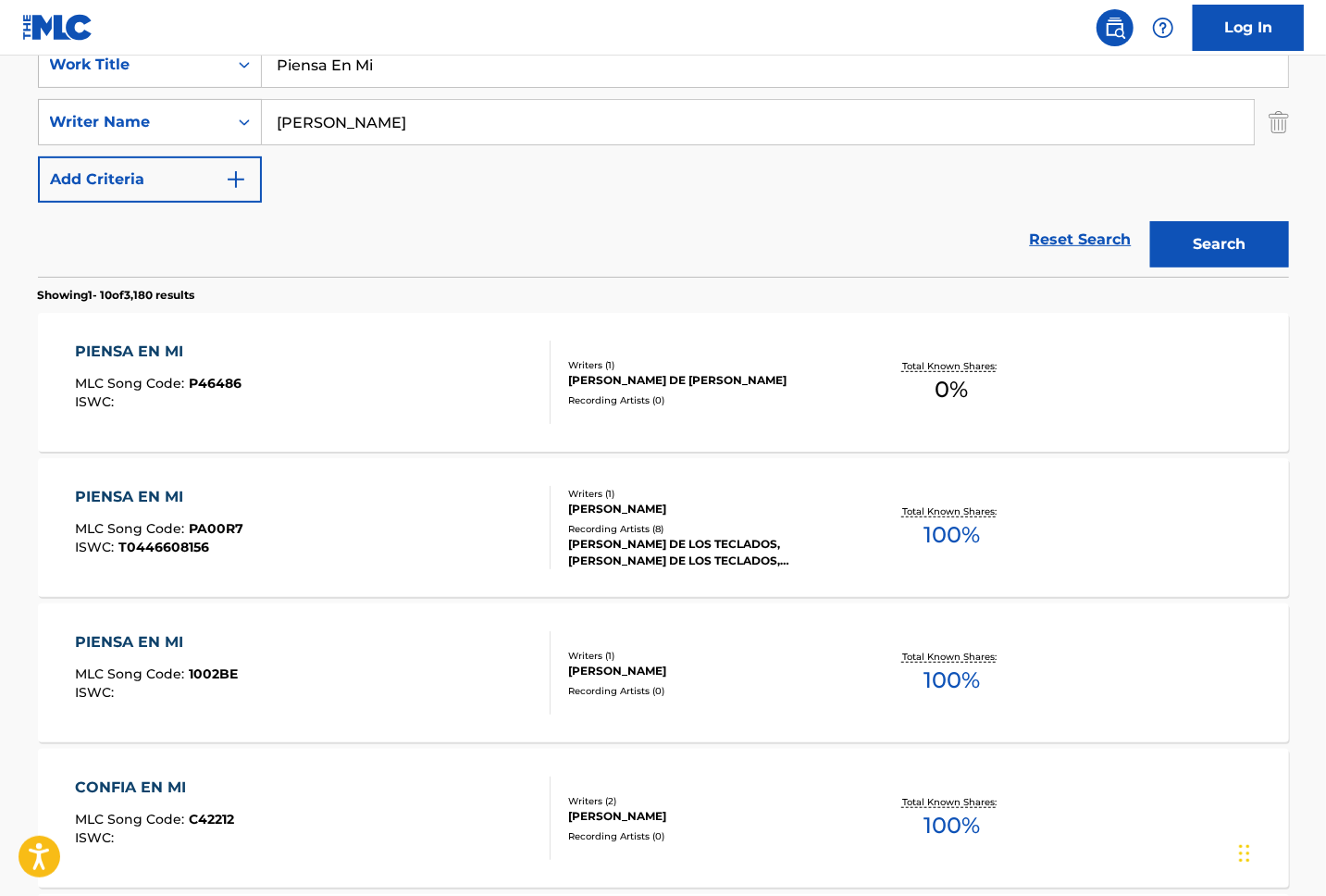
click at [396, 515] on div "PIENSA EN MI MLC Song Code : PA00R7 ISWC : T0446608156" at bounding box center [312, 527] width 476 height 83
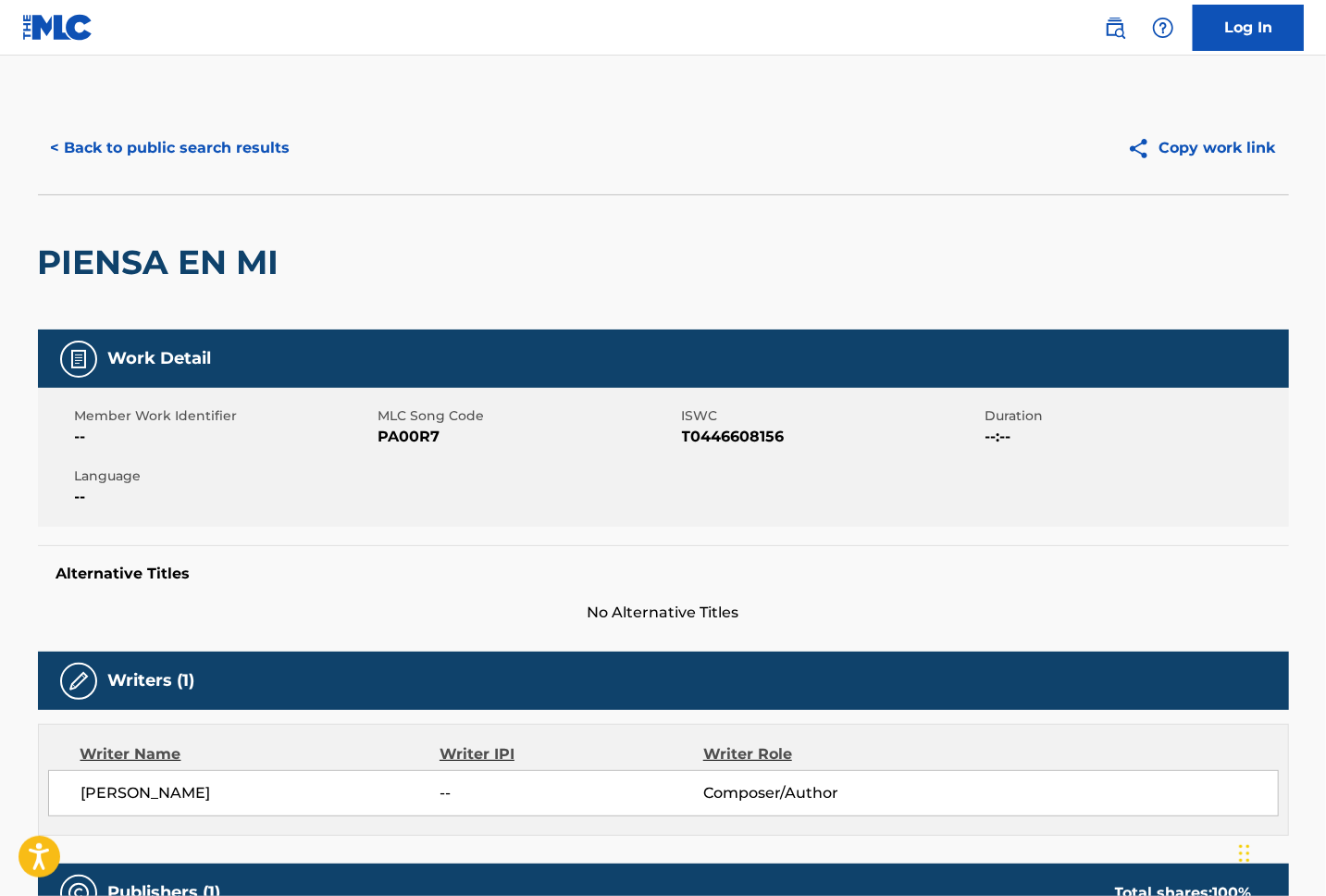
click at [229, 145] on button "< Back to public search results" at bounding box center [171, 148] width 266 height 46
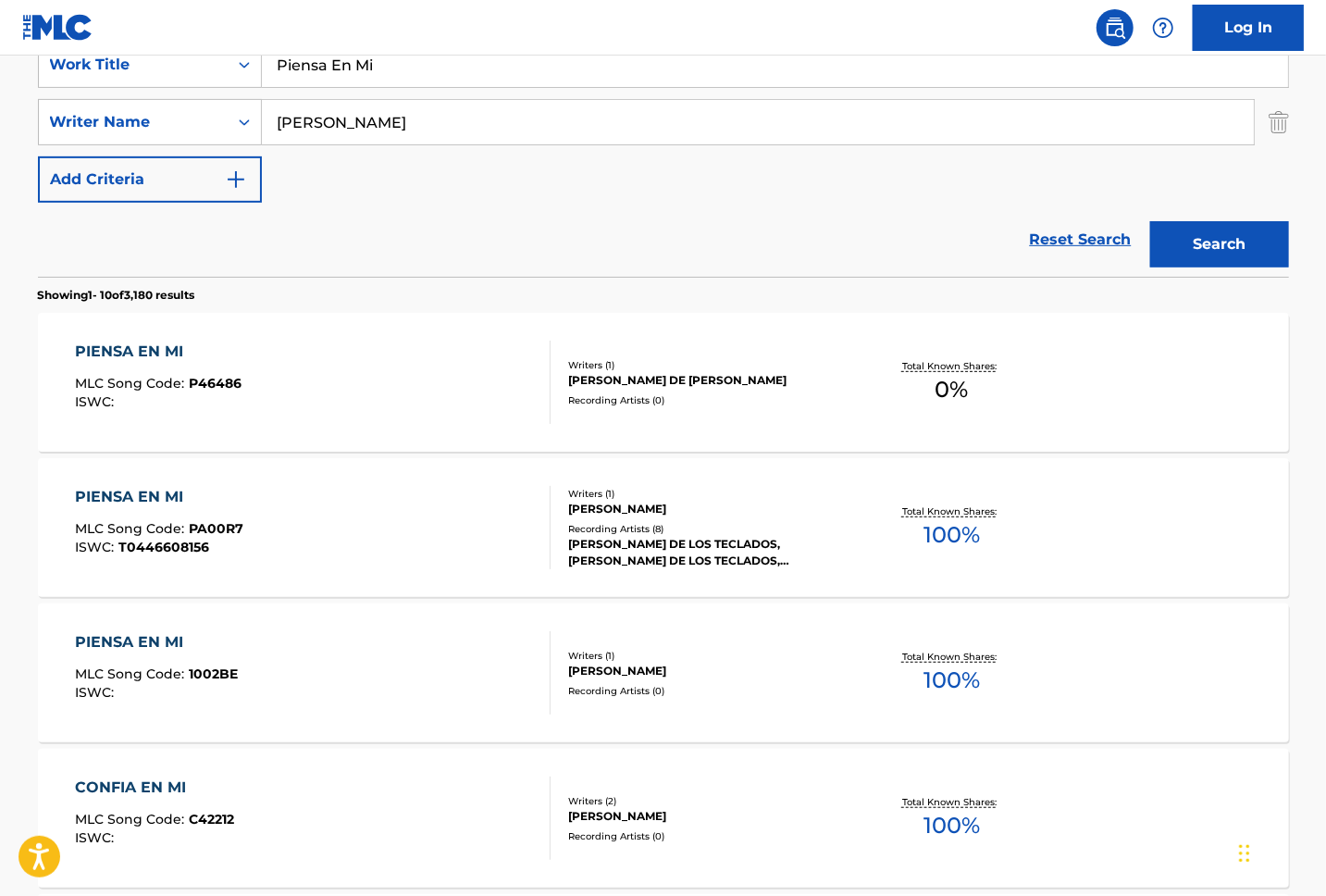
scroll to position [123, 0]
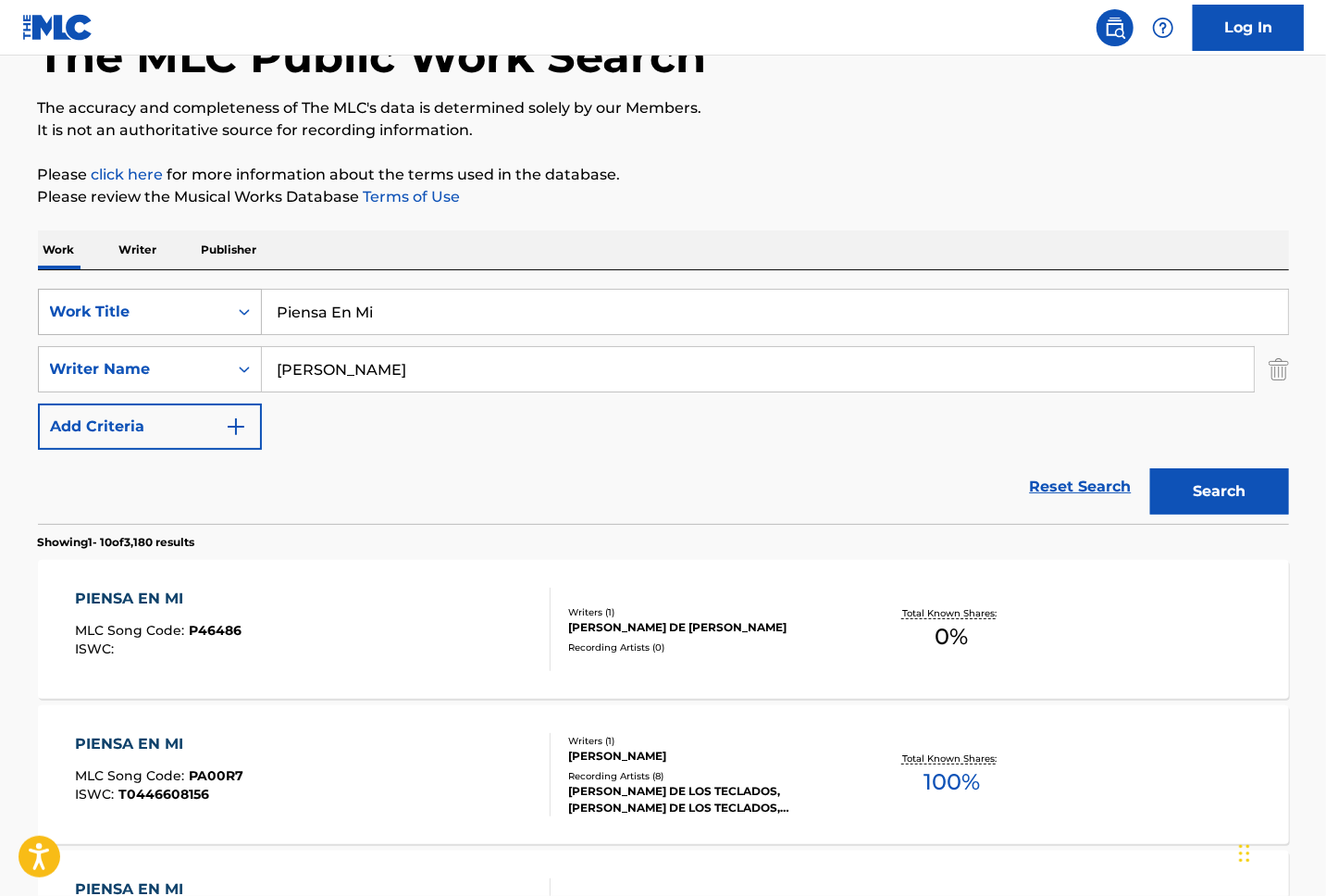
drag, startPoint x: 390, startPoint y: 305, endPoint x: 219, endPoint y: 302, distance: 171.0
click at [219, 302] on div "SearchWithCriteria2ae0b675-e3df-4025-ae2b-57523ac81da5 Work Title Piensa En Mi" at bounding box center [664, 311] width 1251 height 46
paste input "Contigo S"
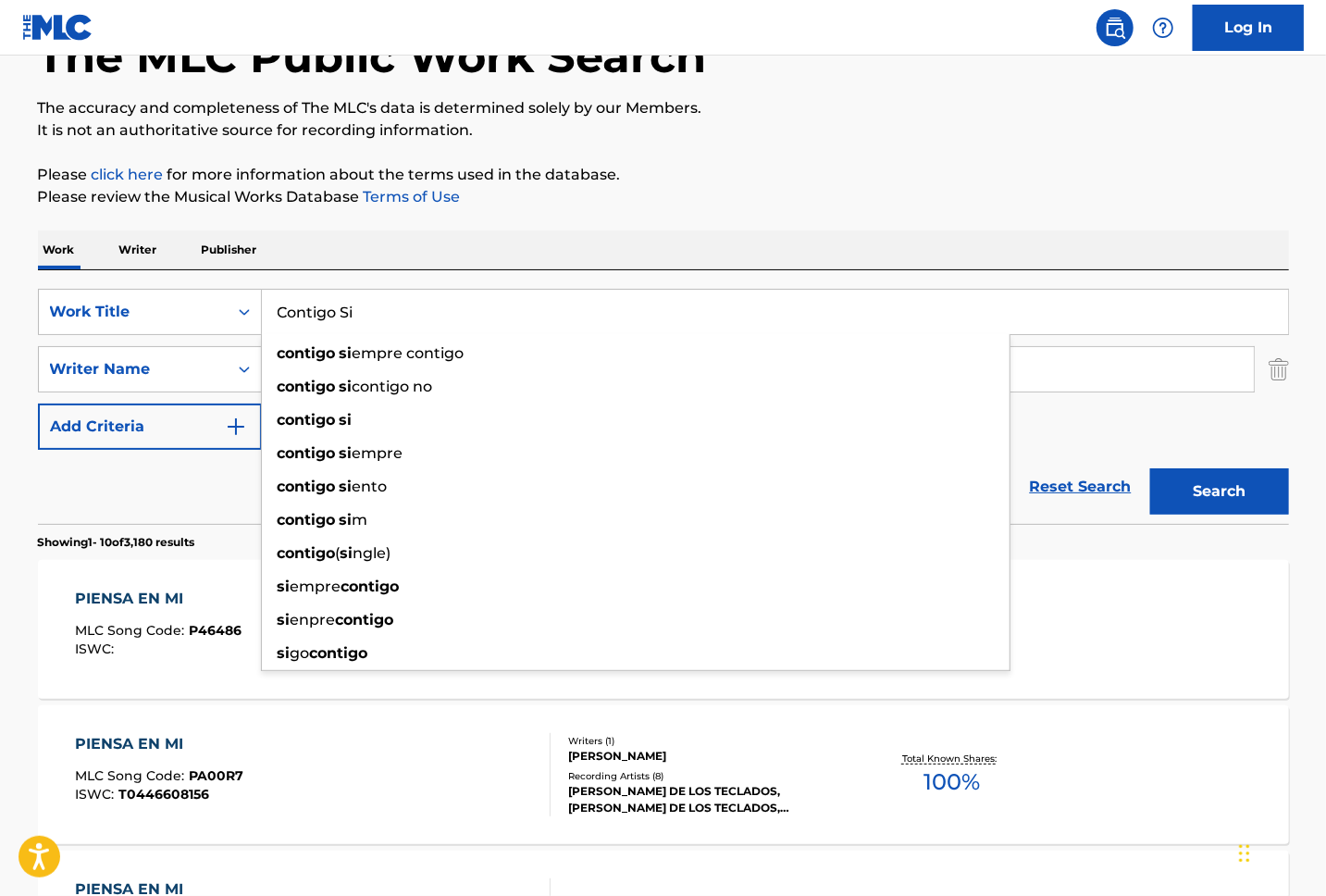
type input "Contigo Si"
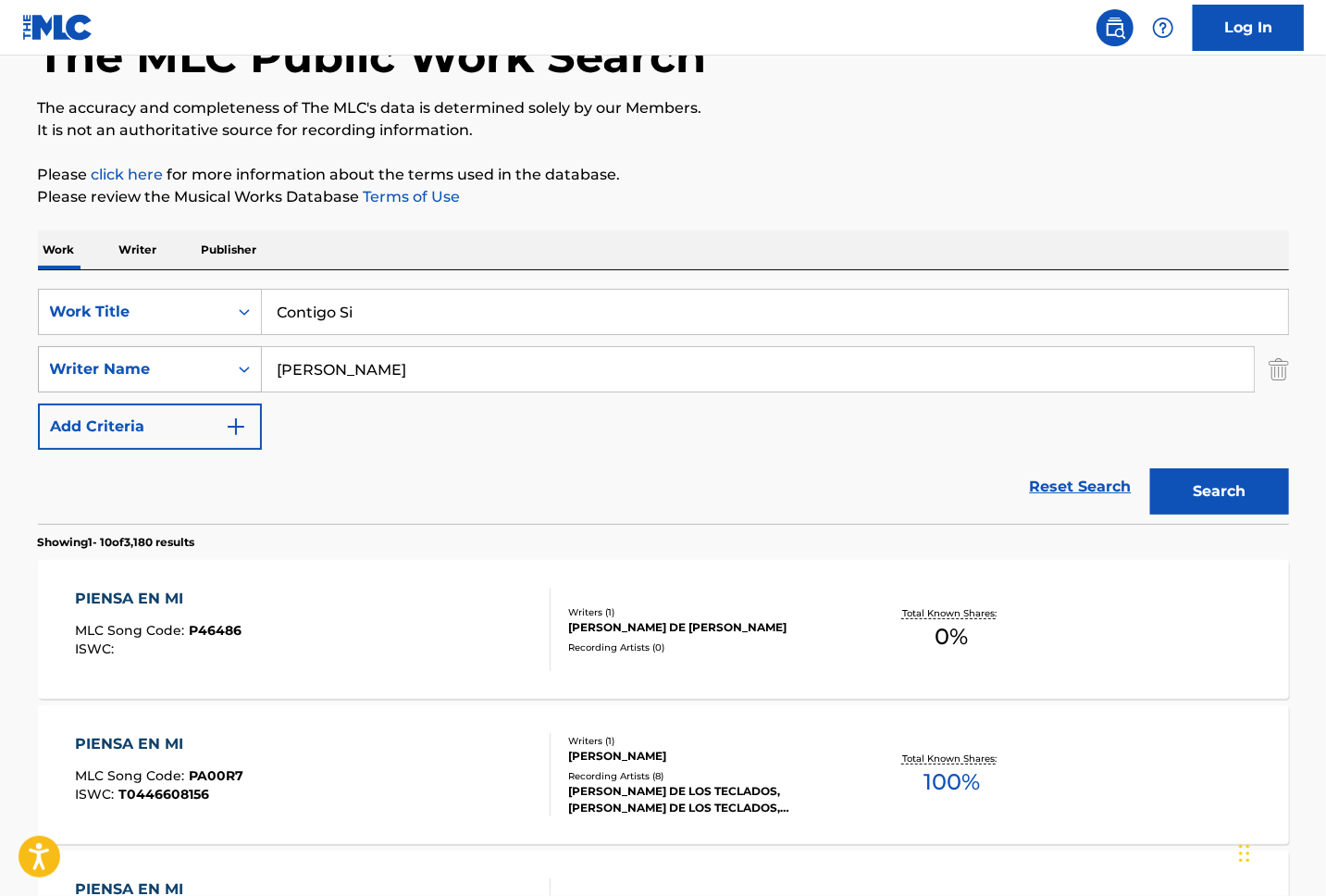
drag, startPoint x: 178, startPoint y: 352, endPoint x: 161, endPoint y: 349, distance: 17.3
click at [161, 349] on div "SearchWithCriteriaec5d11bb-74f6-494c-bacb-ffc92d73fc5e Writer Name [PERSON_NAME]" at bounding box center [664, 369] width 1251 height 46
paste input "[PERSON_NAME]"
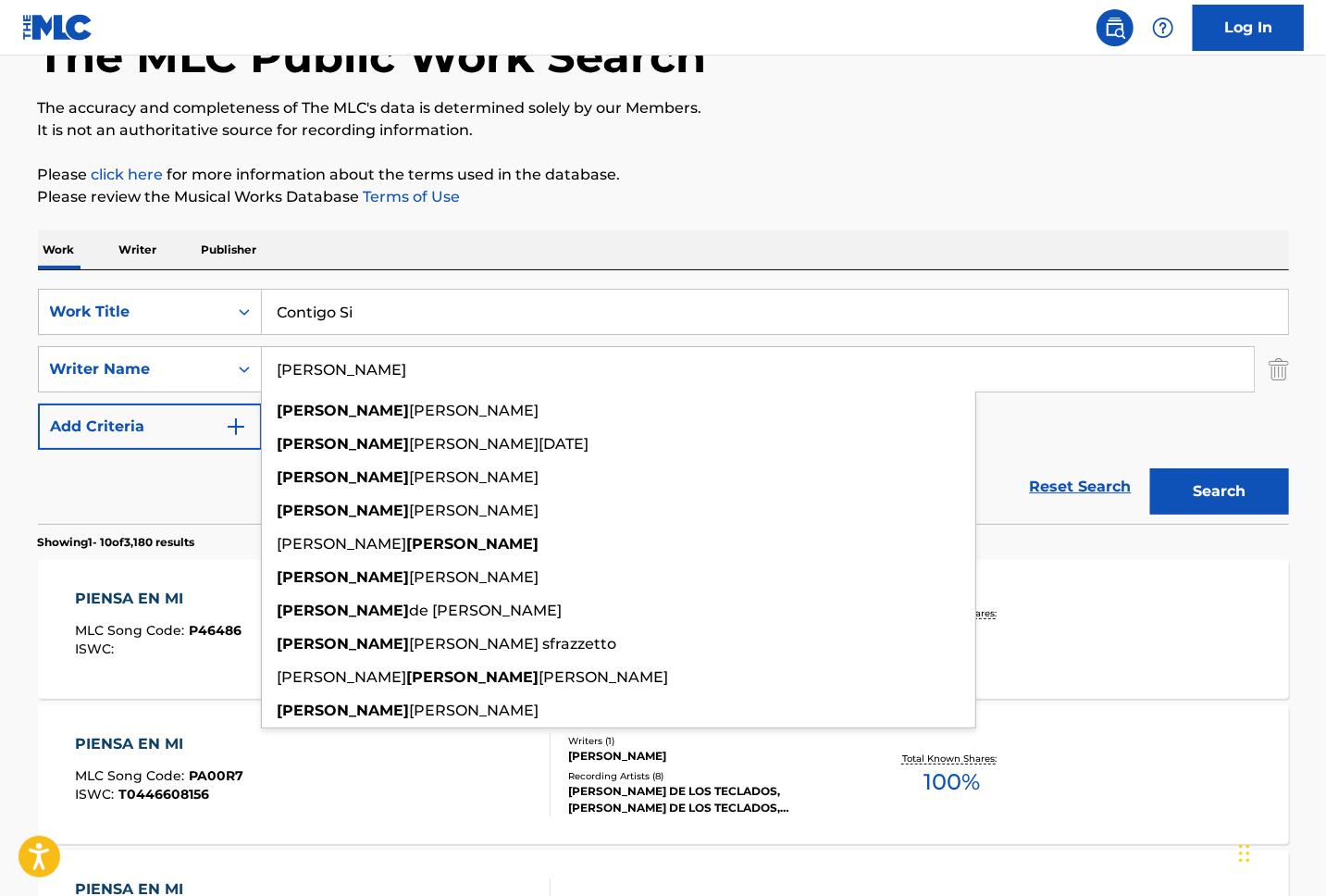
type input "[PERSON_NAME]"
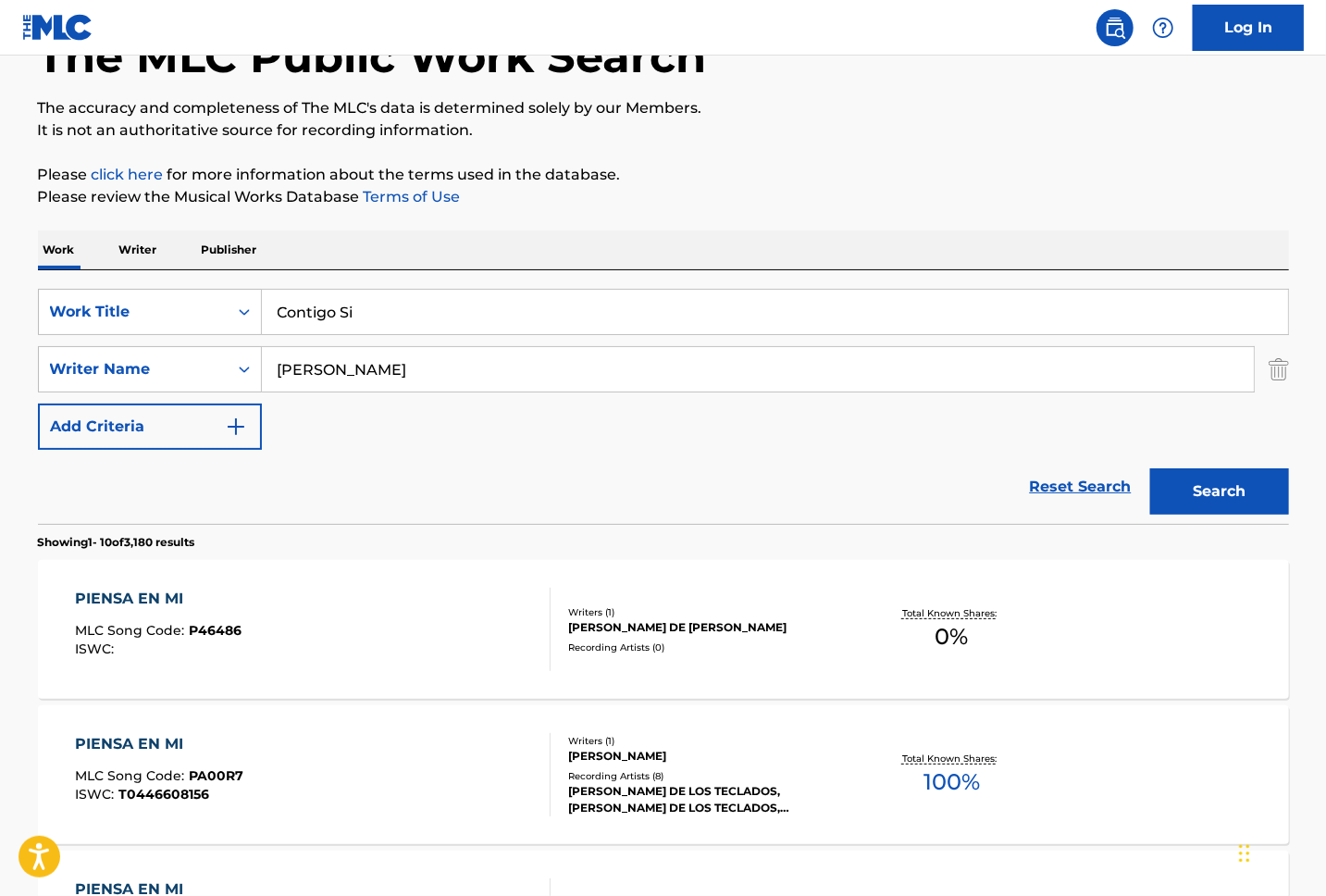
click at [1211, 490] on button "Search" at bounding box center [1219, 491] width 139 height 46
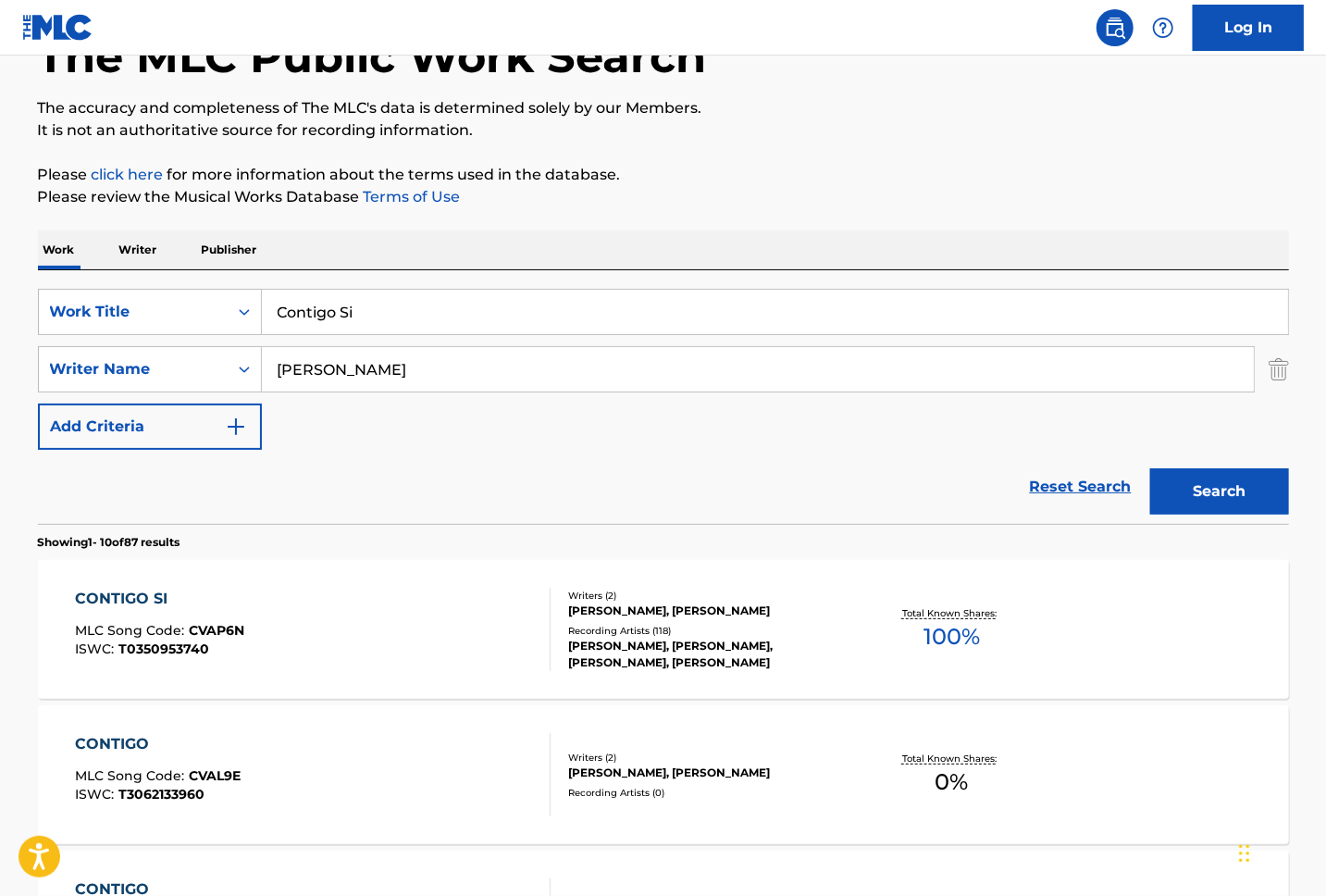
scroll to position [246, 0]
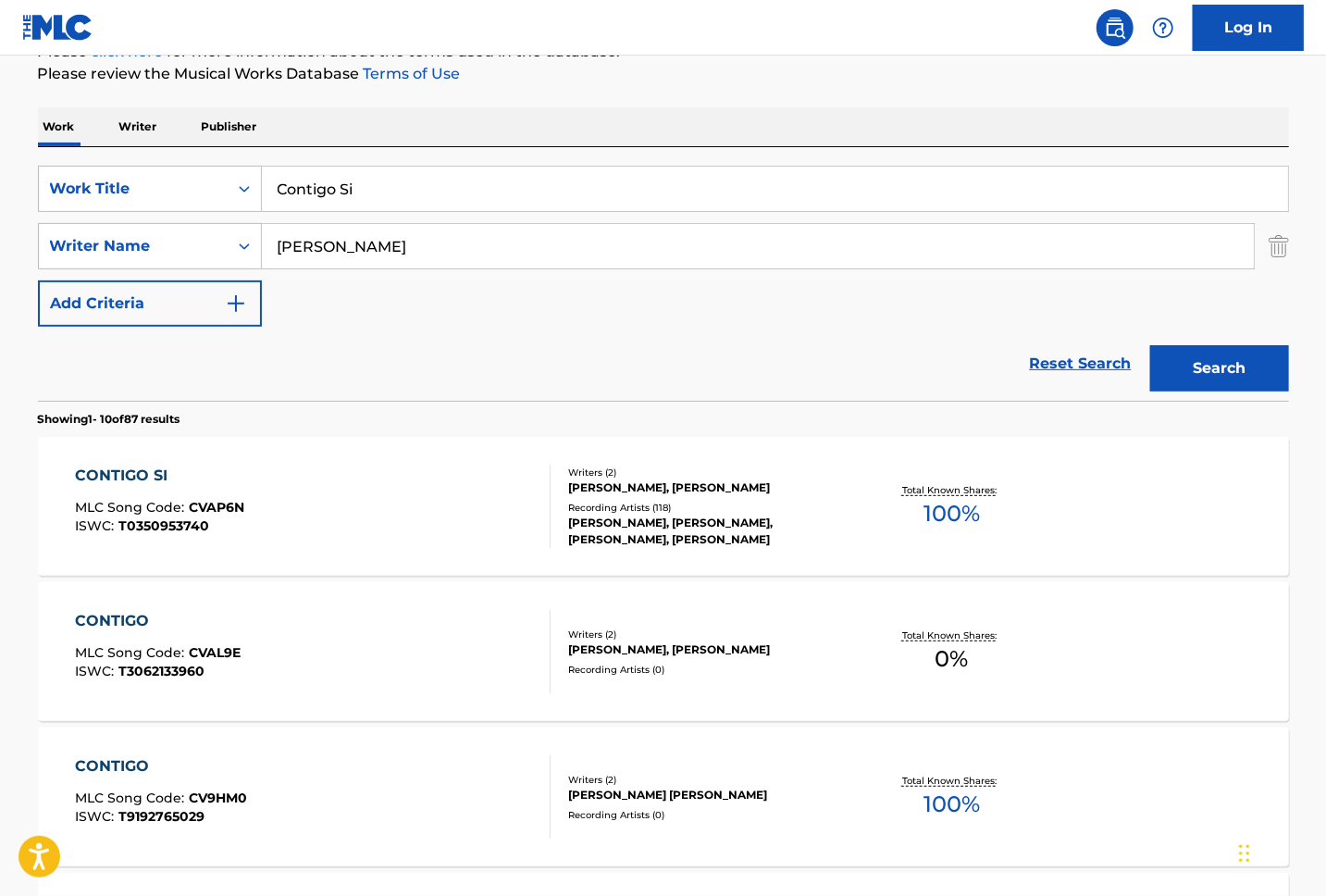
click at [415, 504] on div "CONTIGO SI MLC Song Code : CVAP6N ISWC : T0350953740" at bounding box center [312, 505] width 476 height 83
